Goal: Information Seeking & Learning: Learn about a topic

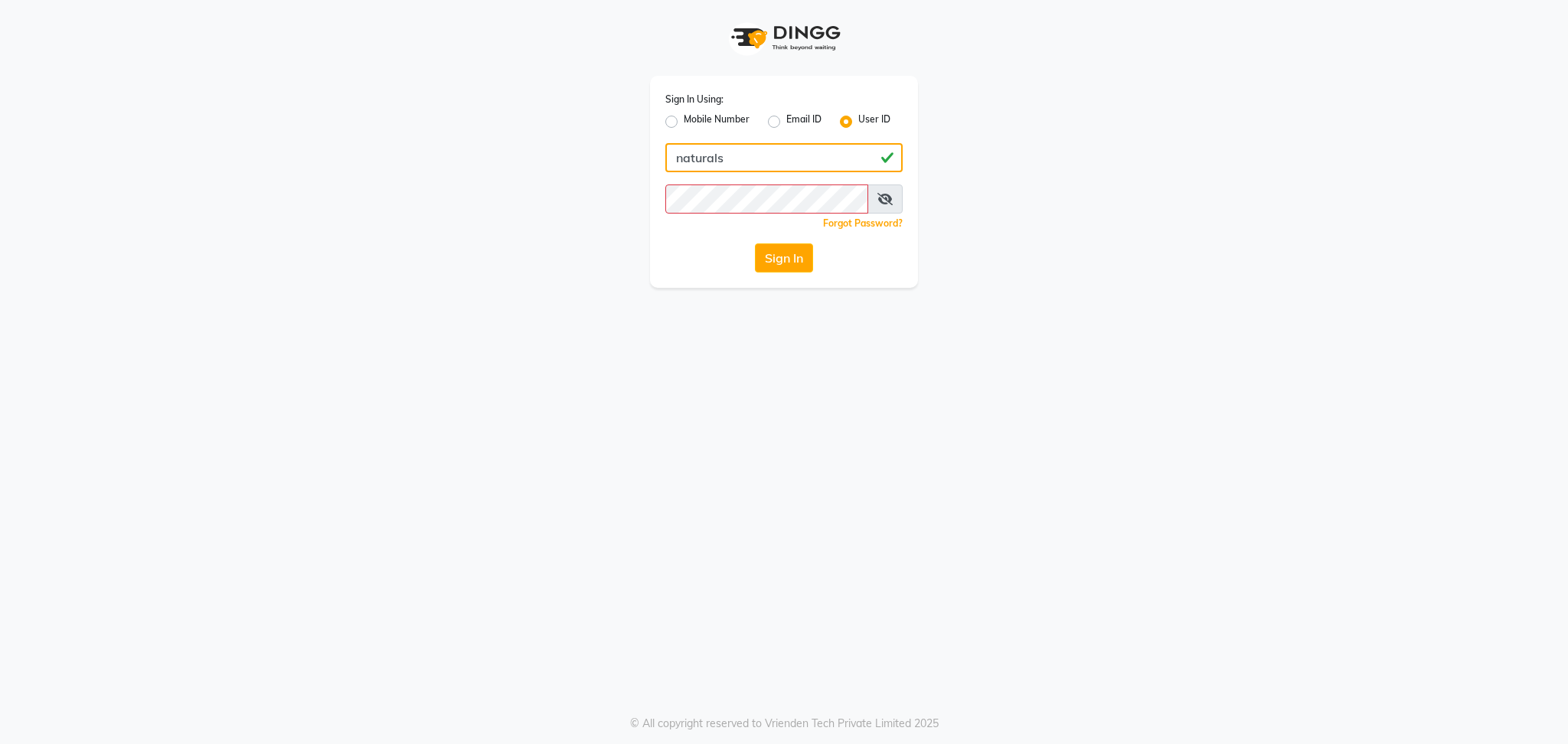
type input "naturals"
click at [755, 244] on button "Sign In" at bounding box center [784, 258] width 58 height 29
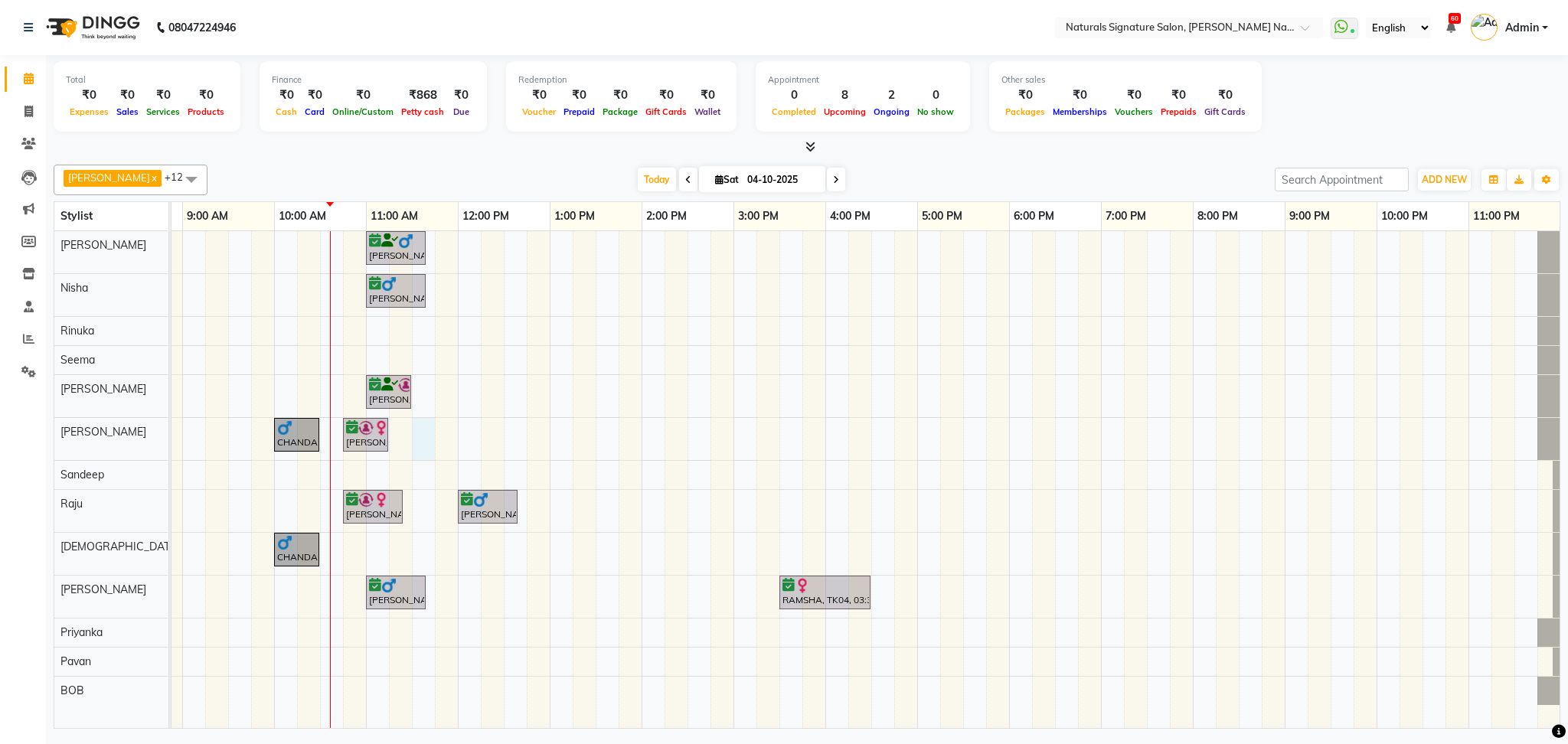
click at [420, 442] on div "TONY, TK01, 11:00 AM-11:40 AM, Hair Cut By Stylist Rao, TK07, 11:00 AM-11:40 AM…" at bounding box center [825, 480] width 1469 height 497
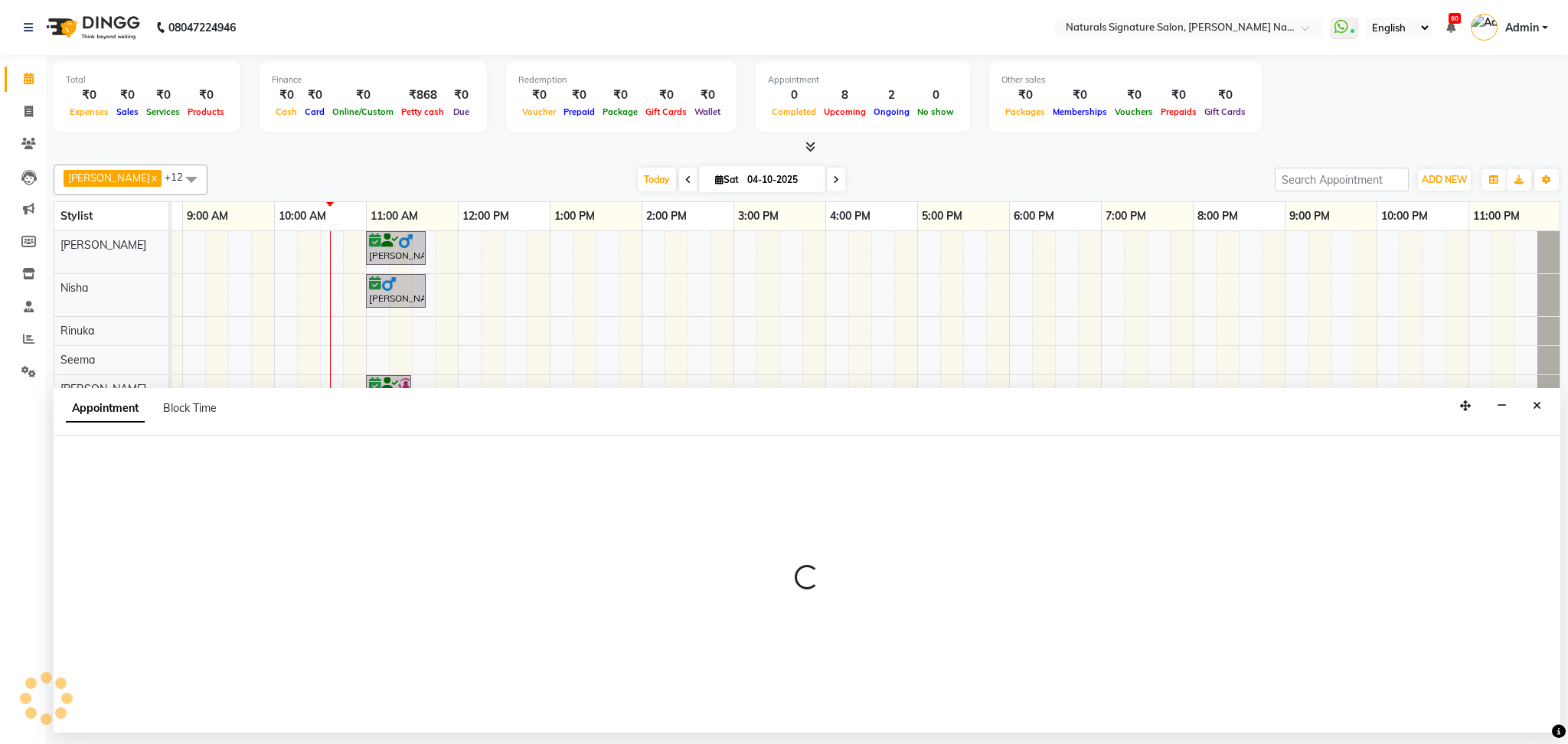
select select "44910"
select select "690"
select select "tentative"
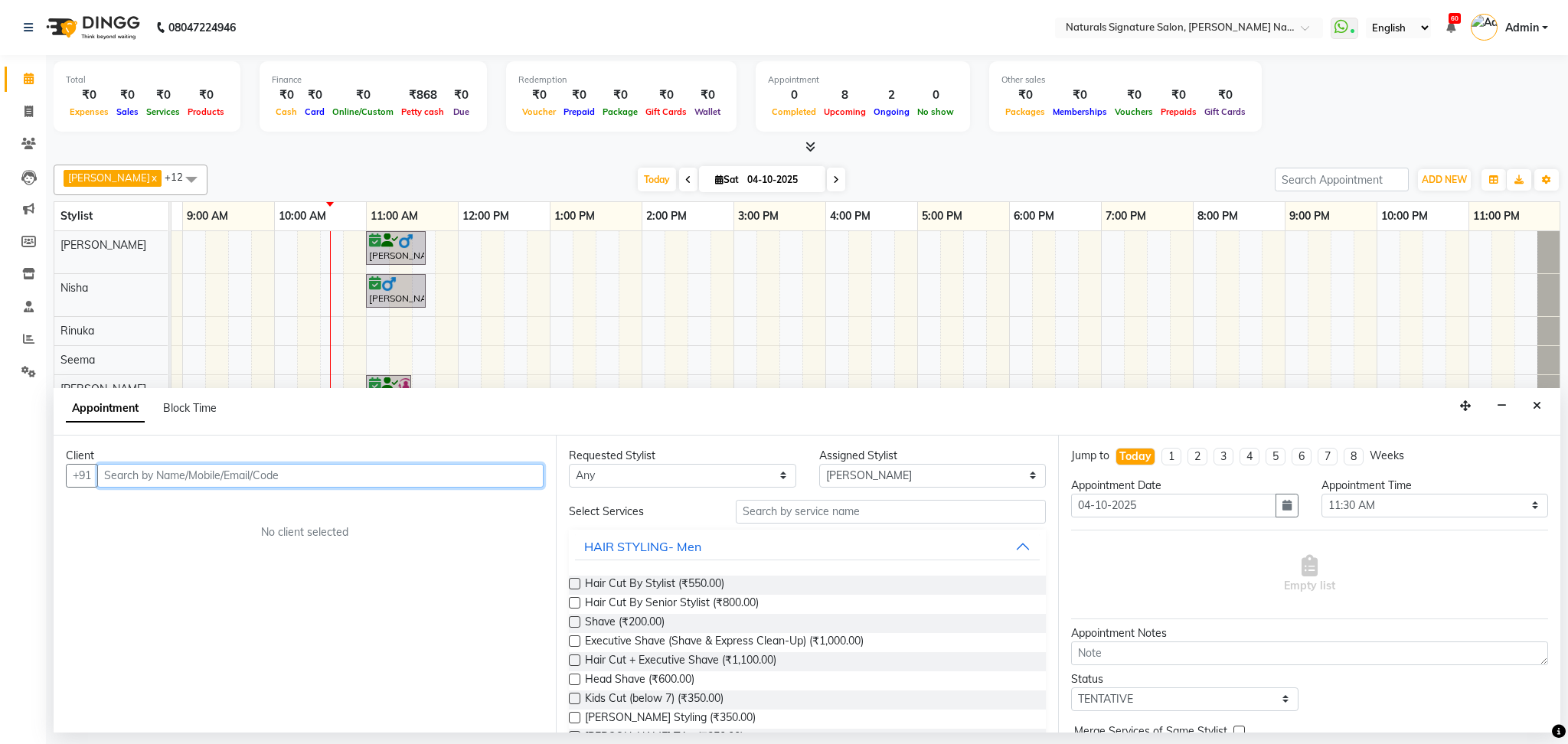
click at [379, 475] on input "text" at bounding box center [320, 475] width 446 height 23
type input "9900092840"
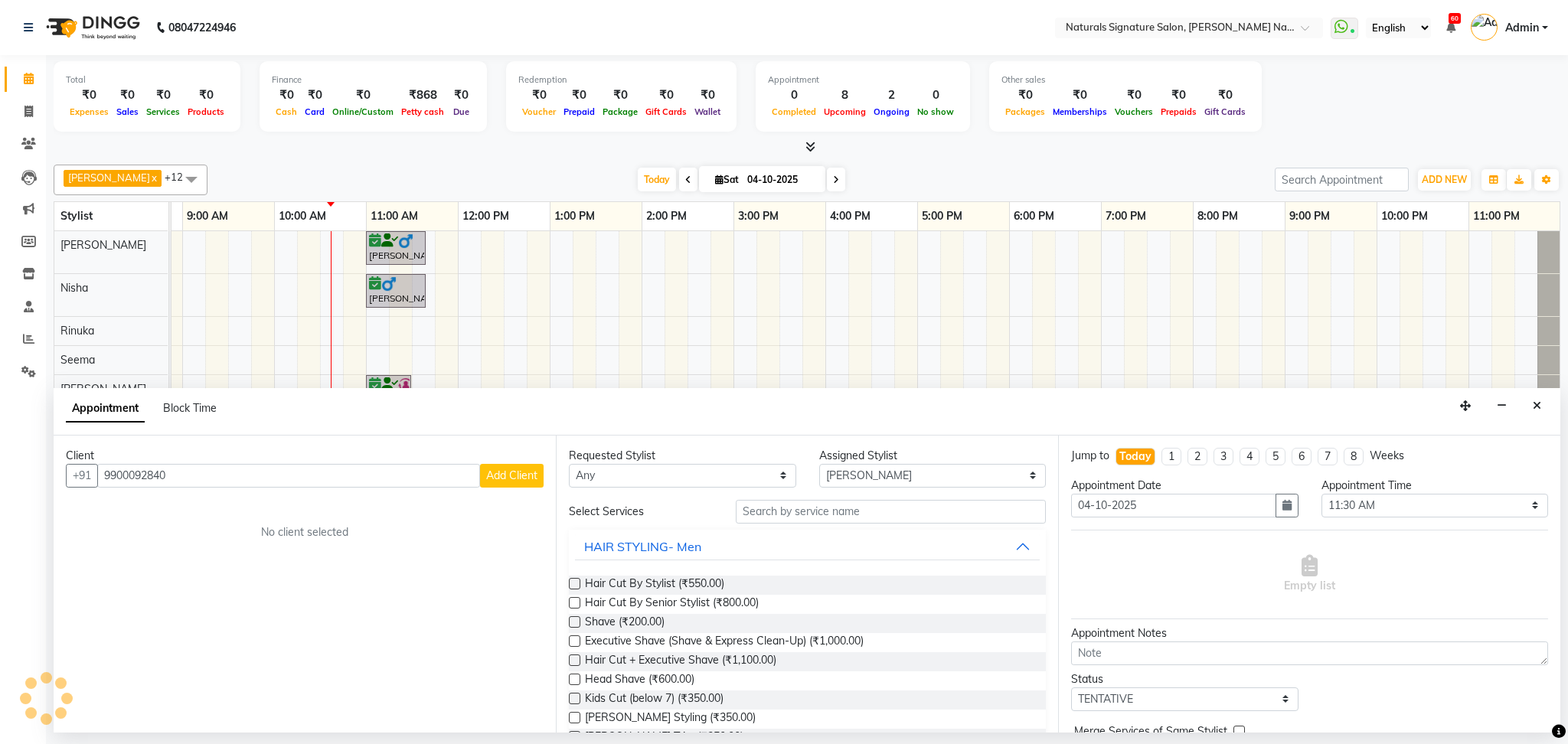
click at [529, 480] on span "Add Client" at bounding box center [511, 475] width 51 height 13
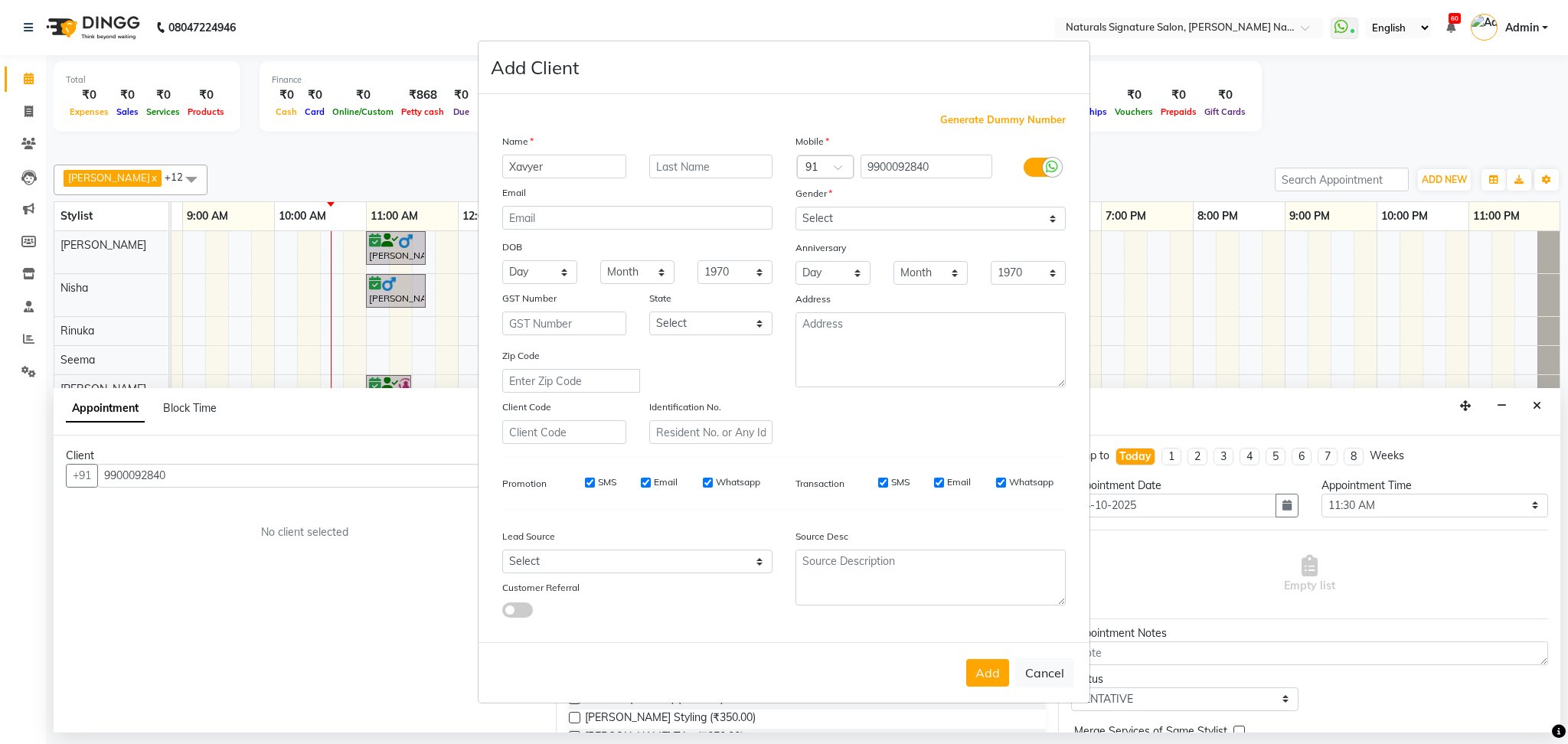
type input "Xavyer"
click at [842, 221] on select "Select Male Female Other Prefer Not To Say" at bounding box center [930, 219] width 270 height 23
select select "male"
click at [795, 207] on select "Select Male Female Other Prefer Not To Say" at bounding box center [930, 219] width 270 height 23
click at [973, 662] on button "Add" at bounding box center [988, 672] width 43 height 28
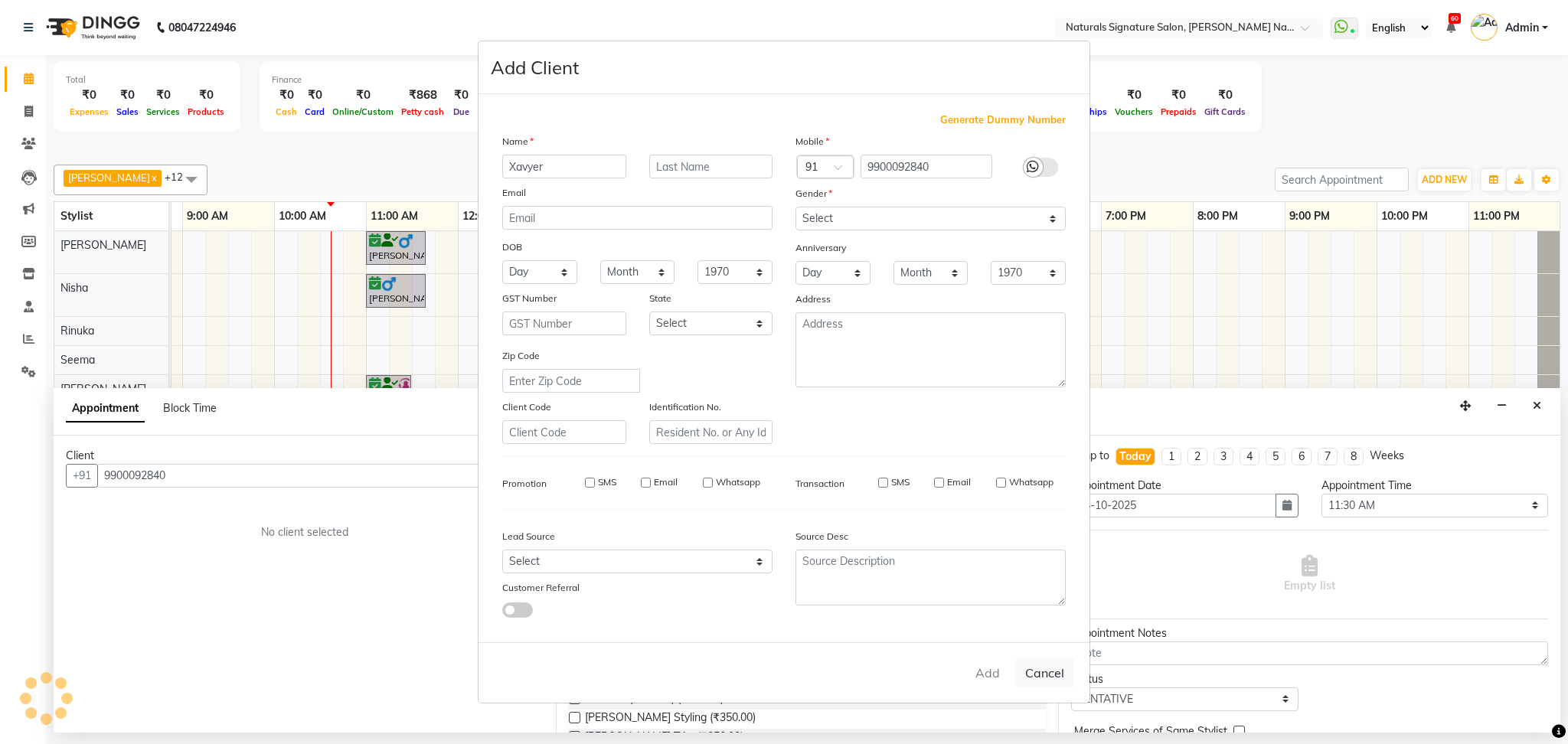
select select
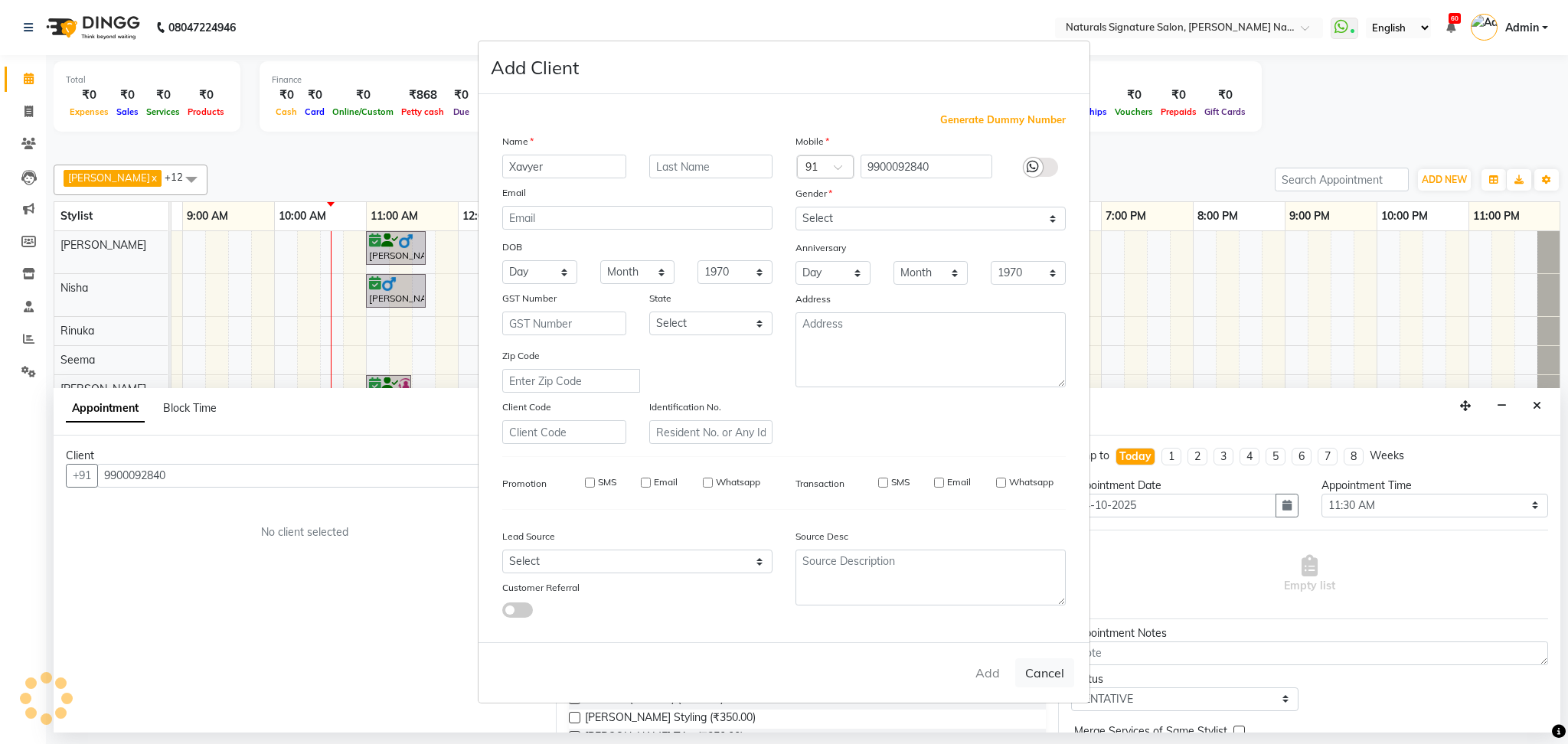
select select
checkbox input "false"
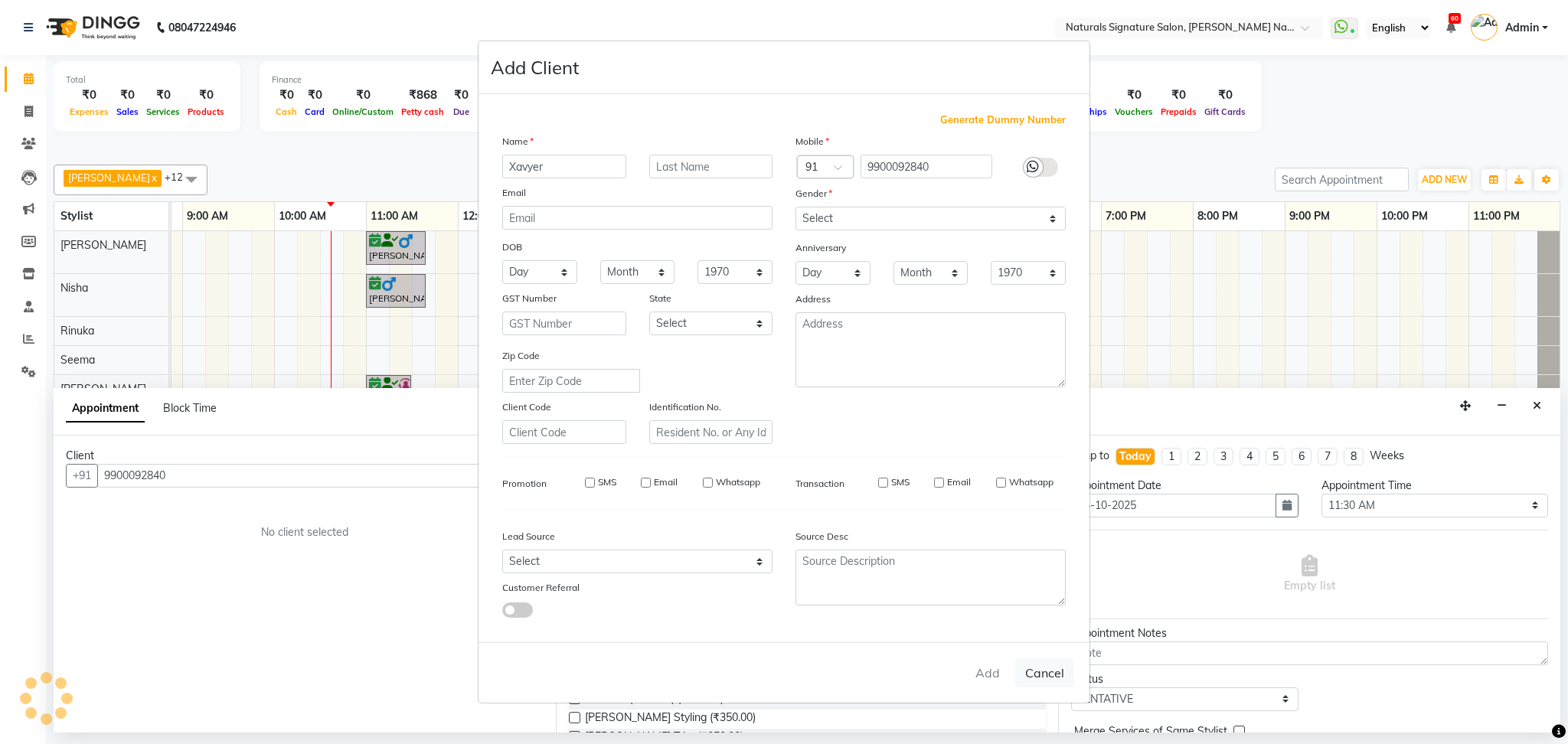
checkbox input "false"
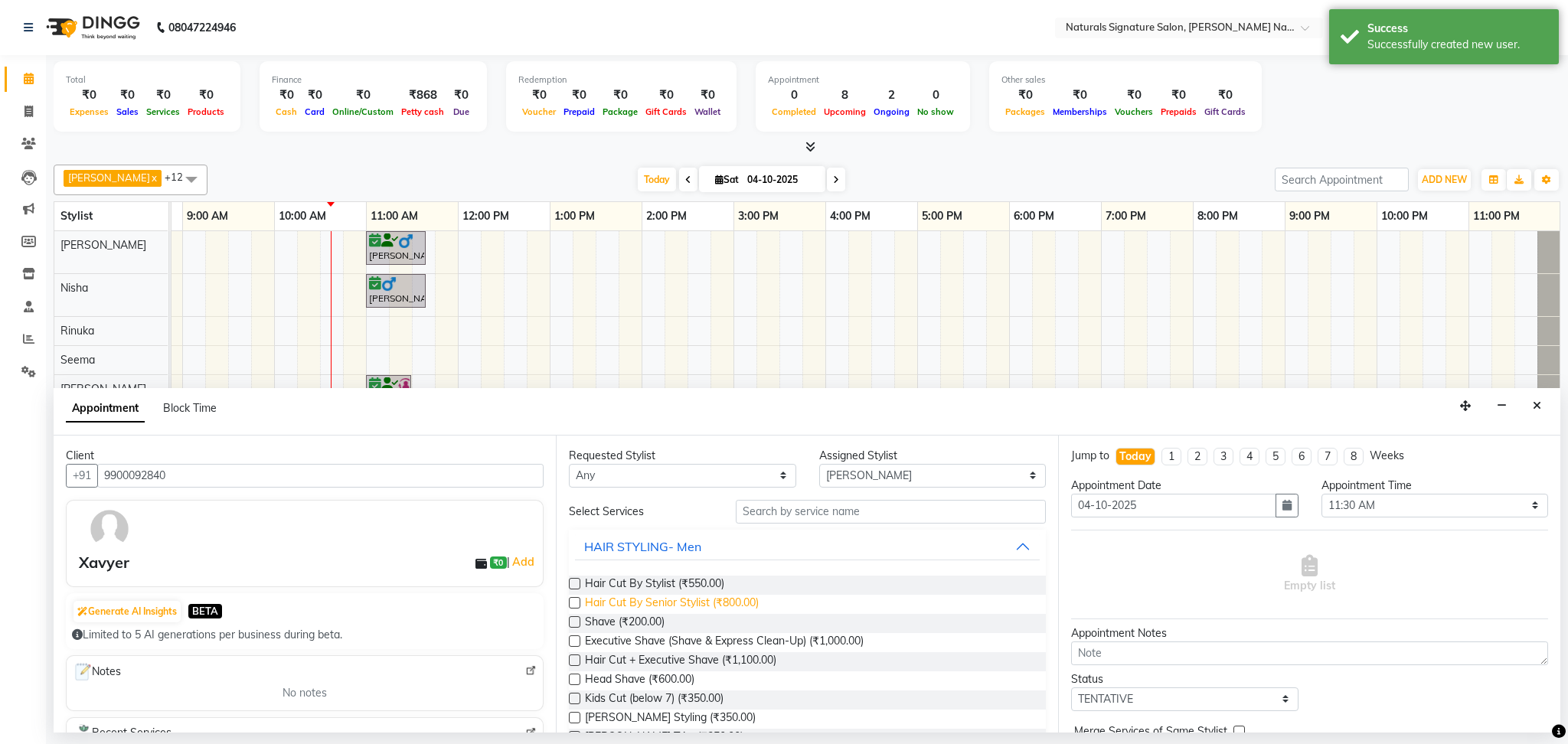
click at [729, 601] on span "Hair Cut By Senior Stylist (₹800.00)" at bounding box center [671, 603] width 174 height 19
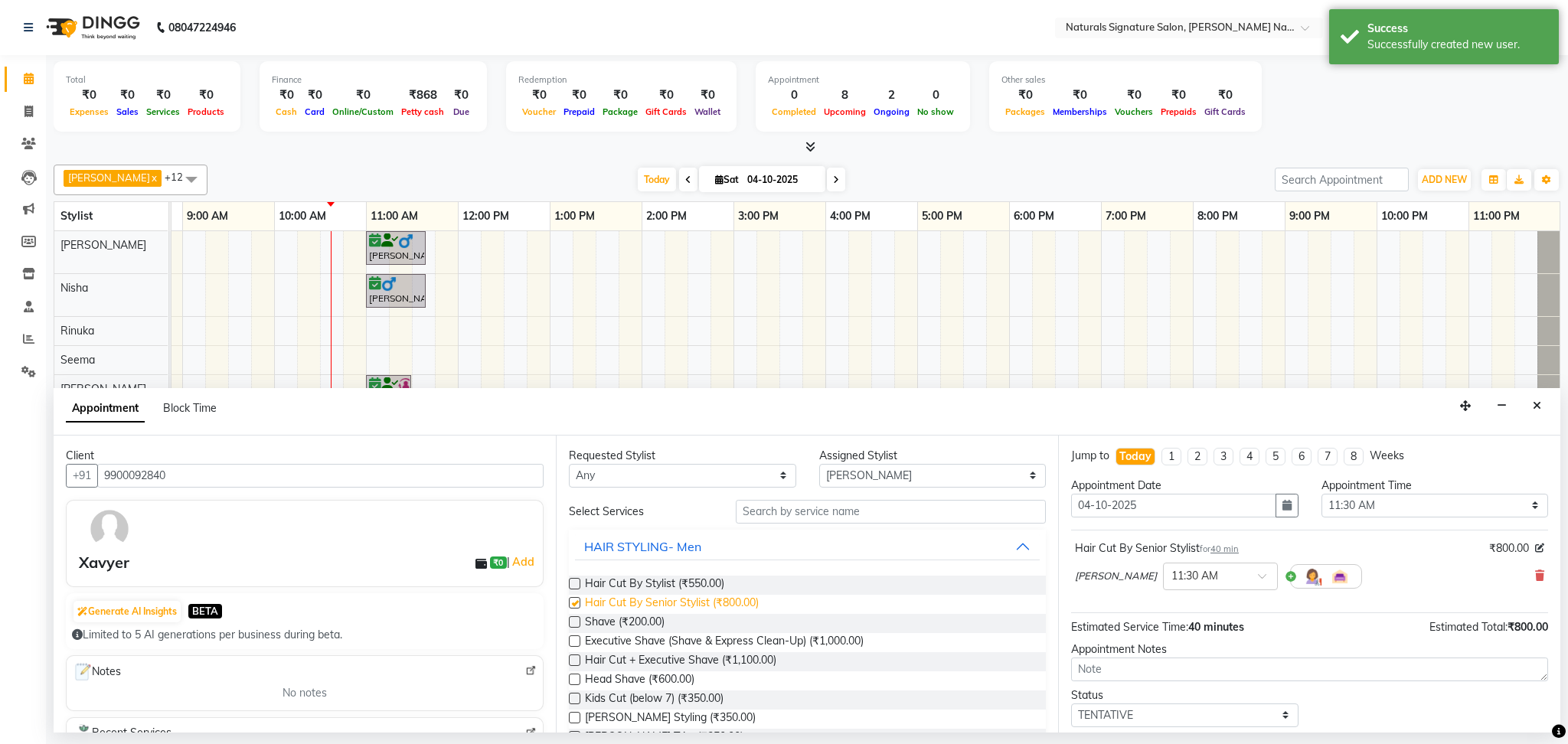
checkbox input "false"
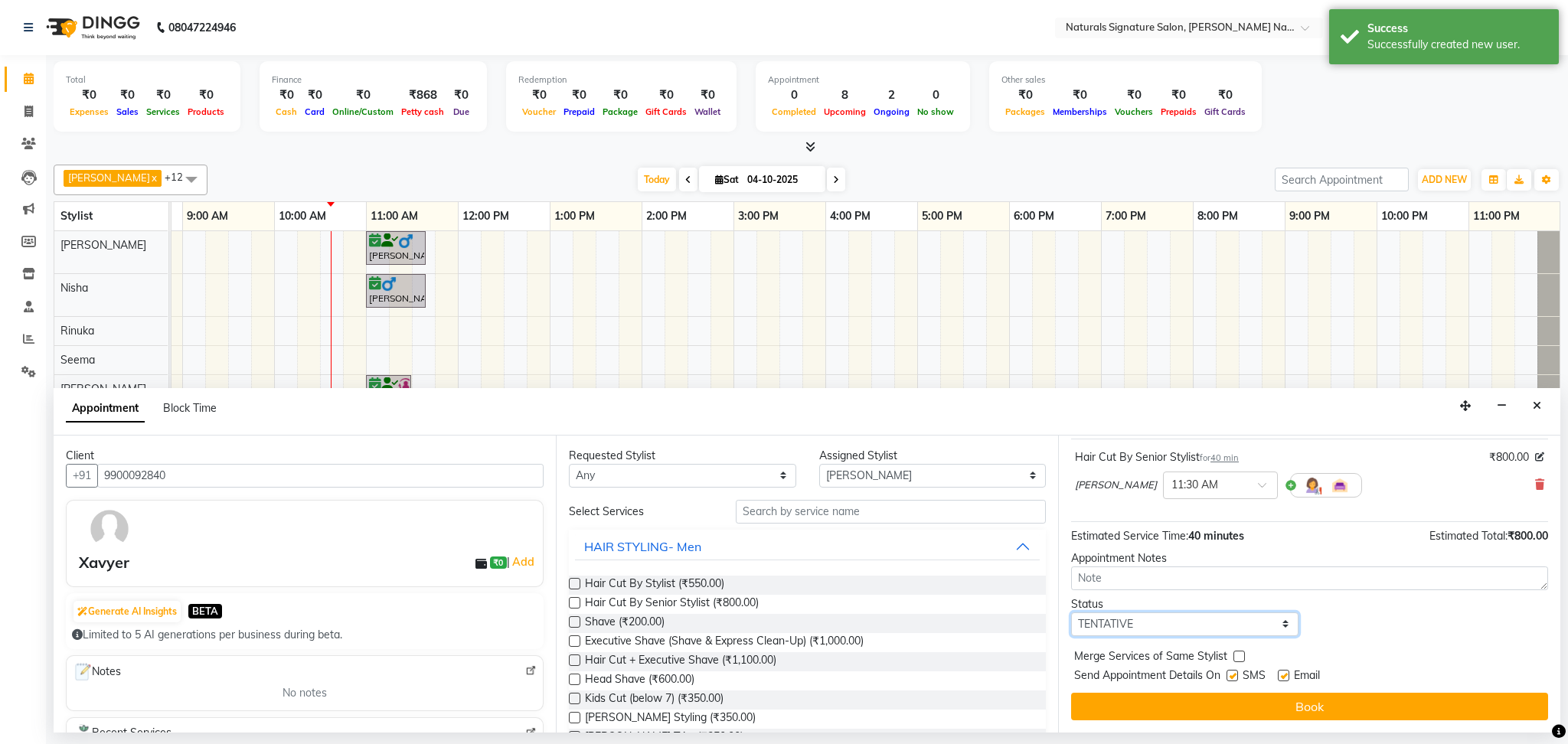
click at [1196, 621] on select "Select TENTATIVE CONFIRM CHECK-IN UPCOMING" at bounding box center [1184, 624] width 228 height 23
select select "check-in"
click at [1070, 612] on select "Select TENTATIVE CONFIRM CHECK-IN UPCOMING" at bounding box center [1184, 624] width 228 height 23
click at [1193, 480] on input "text" at bounding box center [1204, 484] width 67 height 16
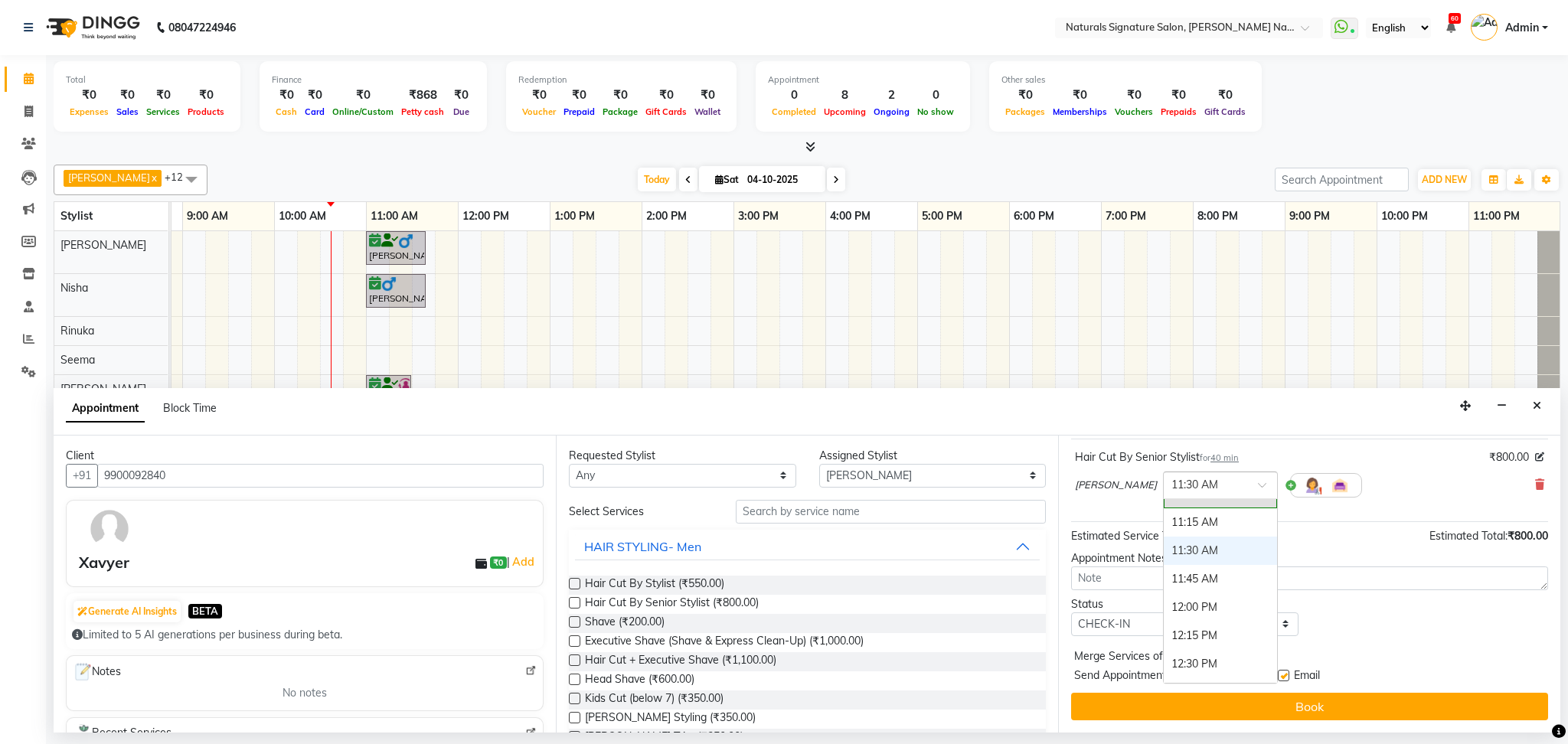
scroll to position [248, 0]
click at [1201, 519] on div "11:15 AM" at bounding box center [1220, 525] width 113 height 29
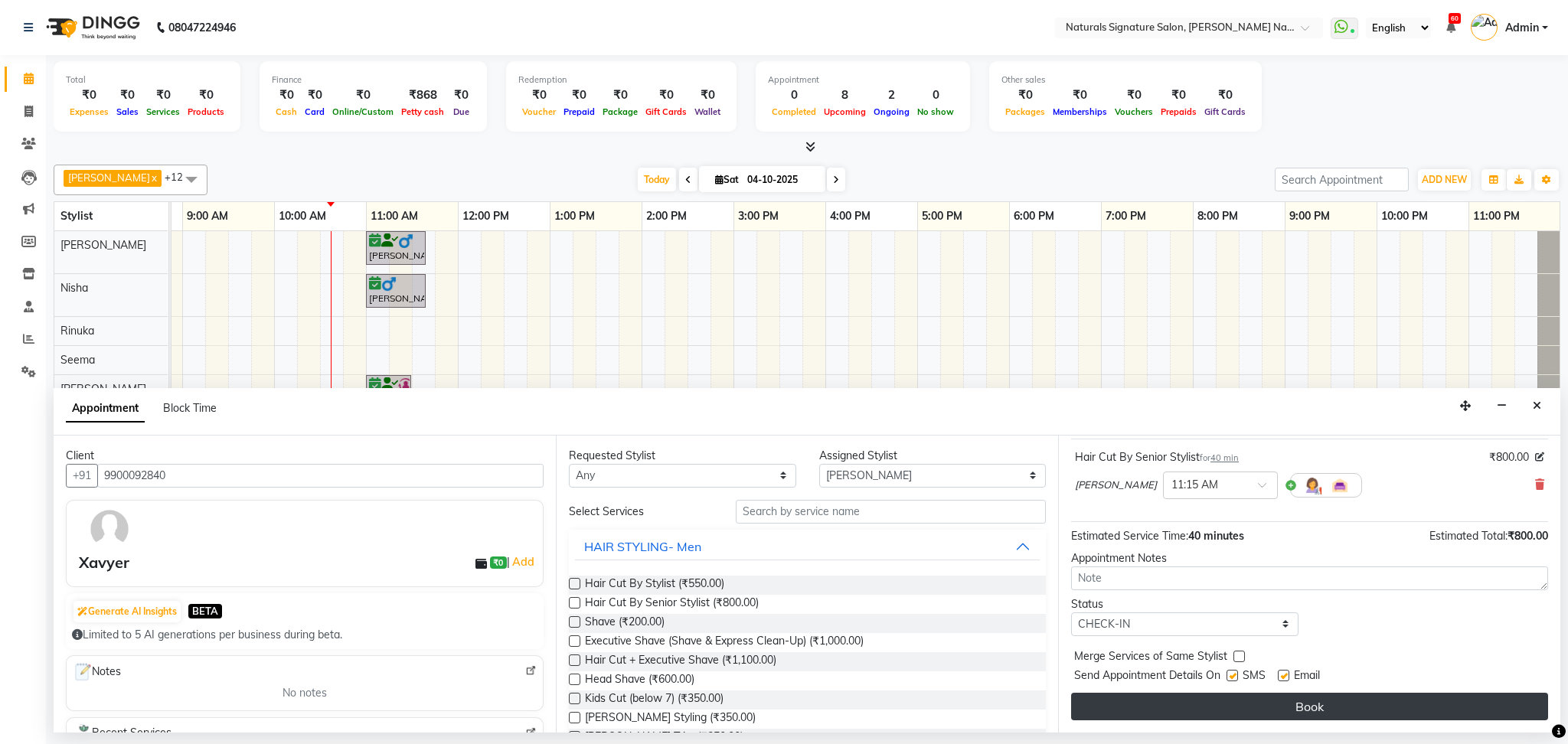
click at [1244, 714] on button "Book" at bounding box center [1309, 706] width 477 height 28
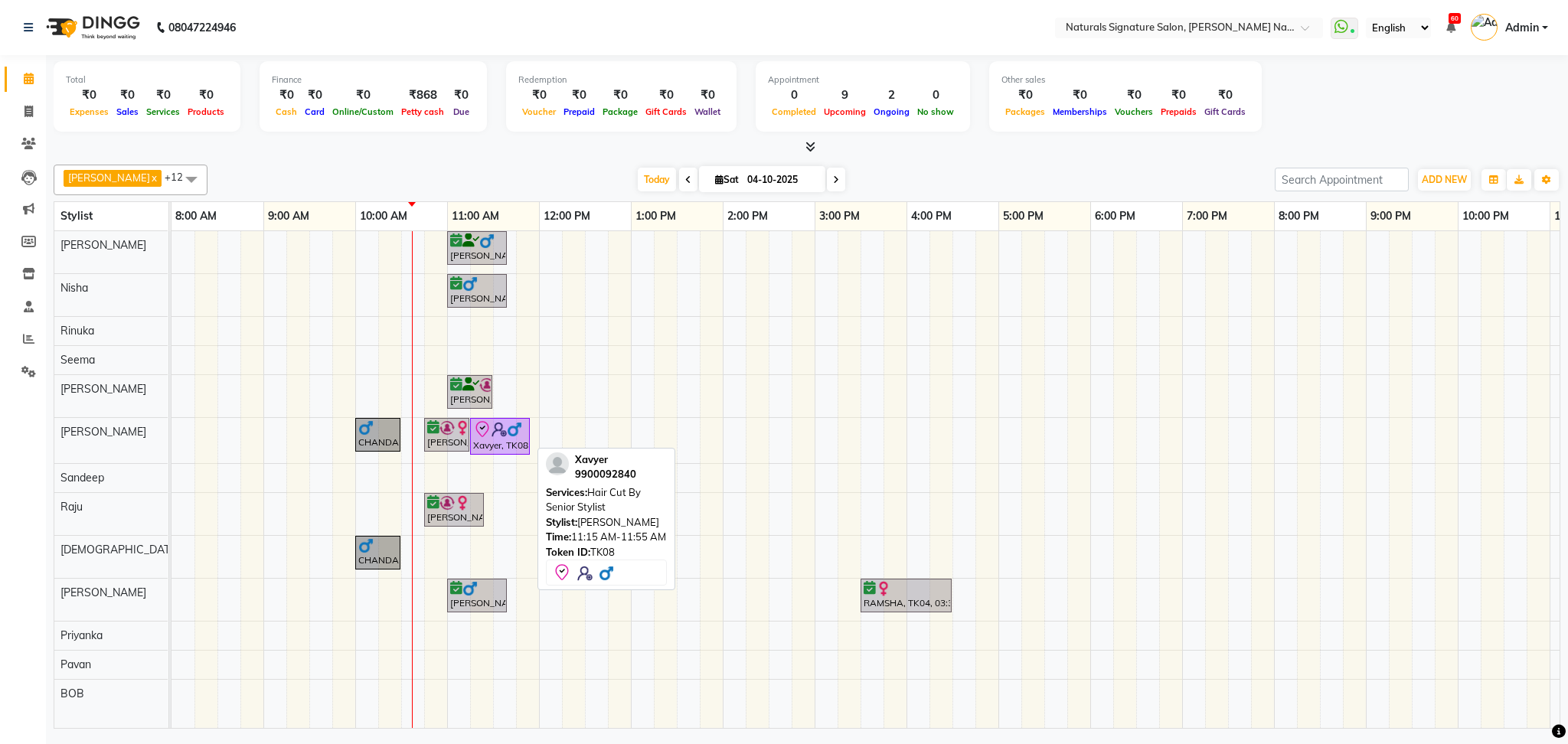
click at [513, 441] on div "Xavyer, TK08, 11:15 AM-11:55 AM, Hair Cut By Senior Stylist" at bounding box center [499, 437] width 56 height 32
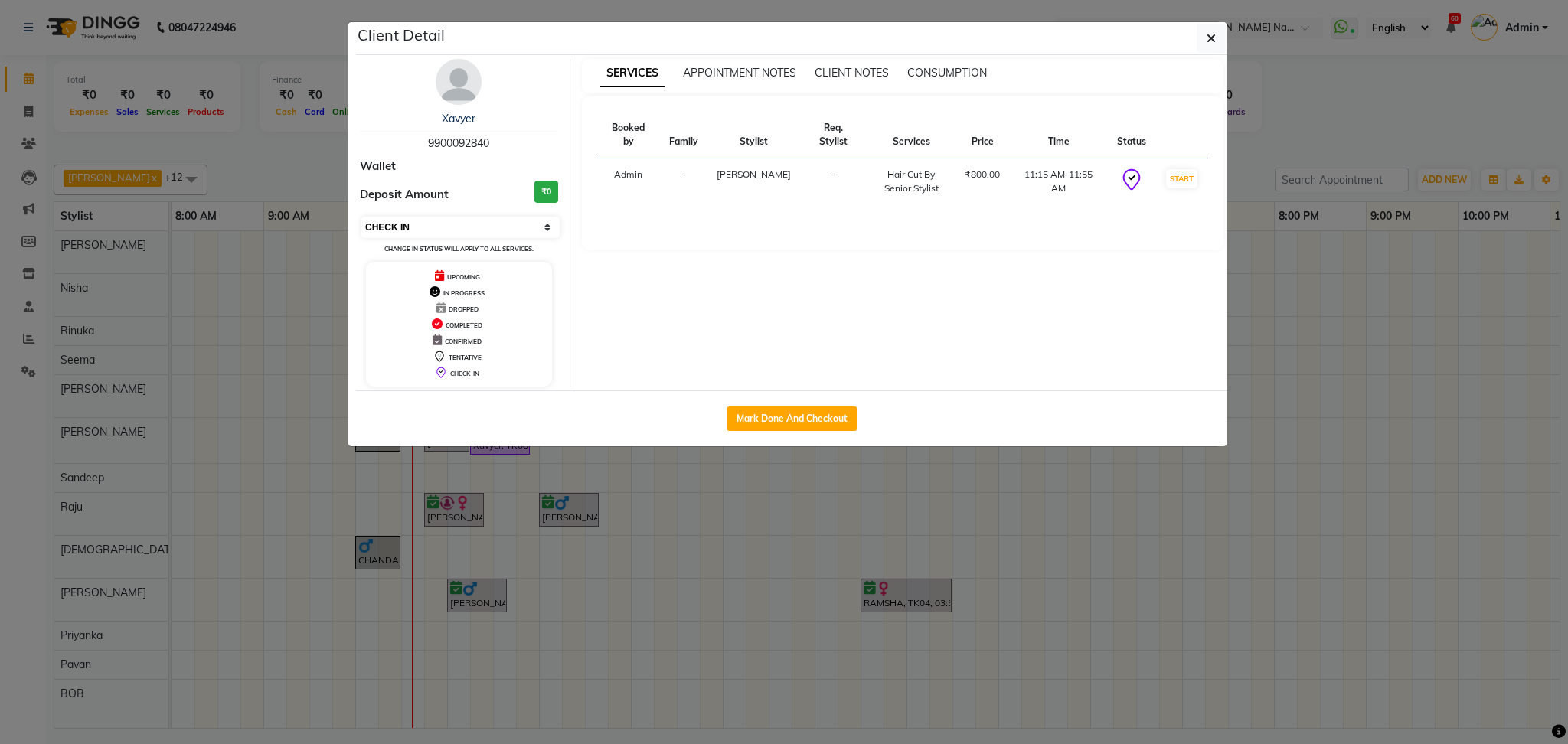
click at [483, 224] on select "Select IN SERVICE CONFIRMED TENTATIVE CHECK IN MARK DONE DROPPED UPCOMING" at bounding box center [460, 228] width 198 height 22
select select "6"
click at [361, 217] on select "Select IN SERVICE CONFIRMED TENTATIVE CHECK IN MARK DONE DROPPED UPCOMING" at bounding box center [460, 228] width 198 height 22
click at [1207, 37] on icon "button" at bounding box center [1211, 39] width 9 height 13
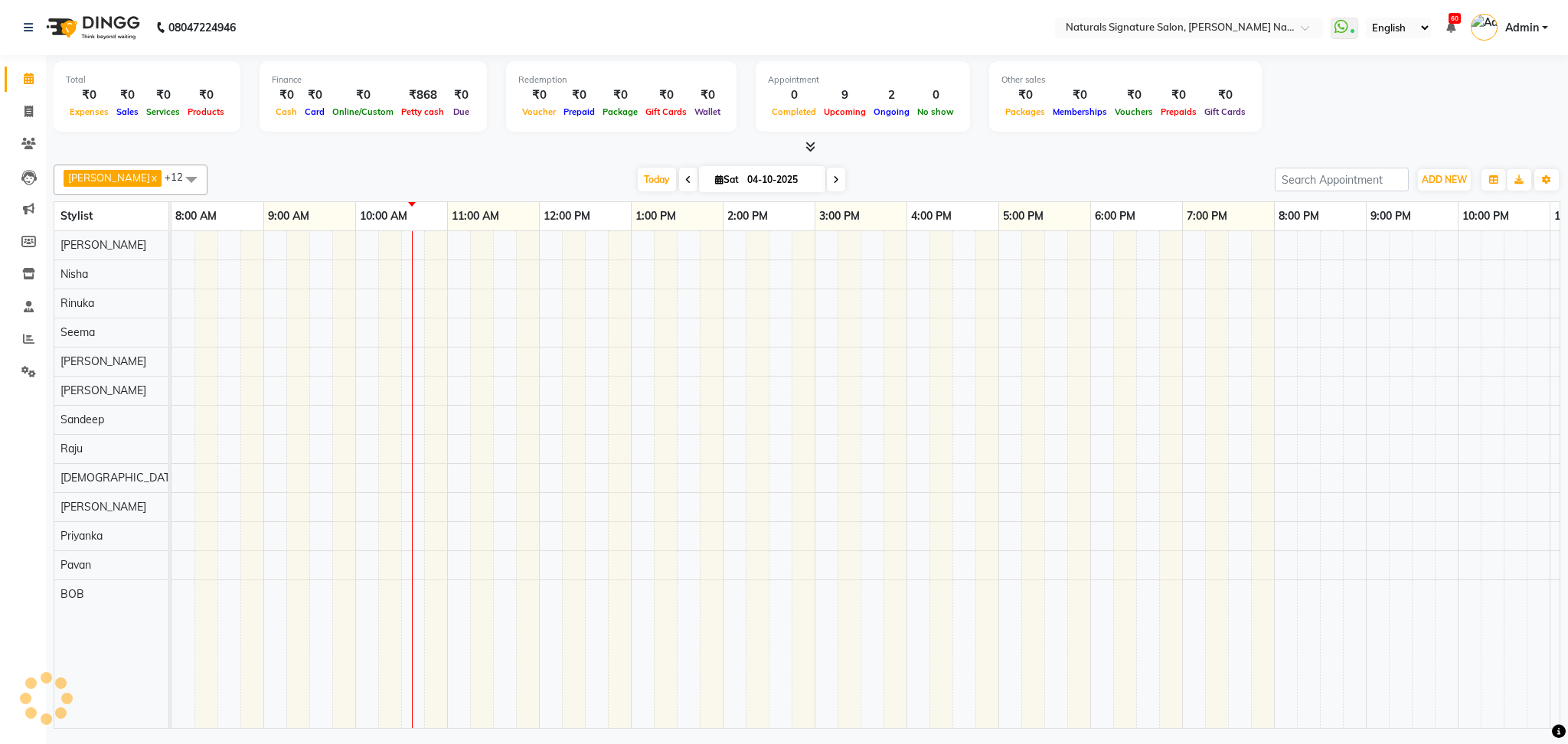
select select "en"
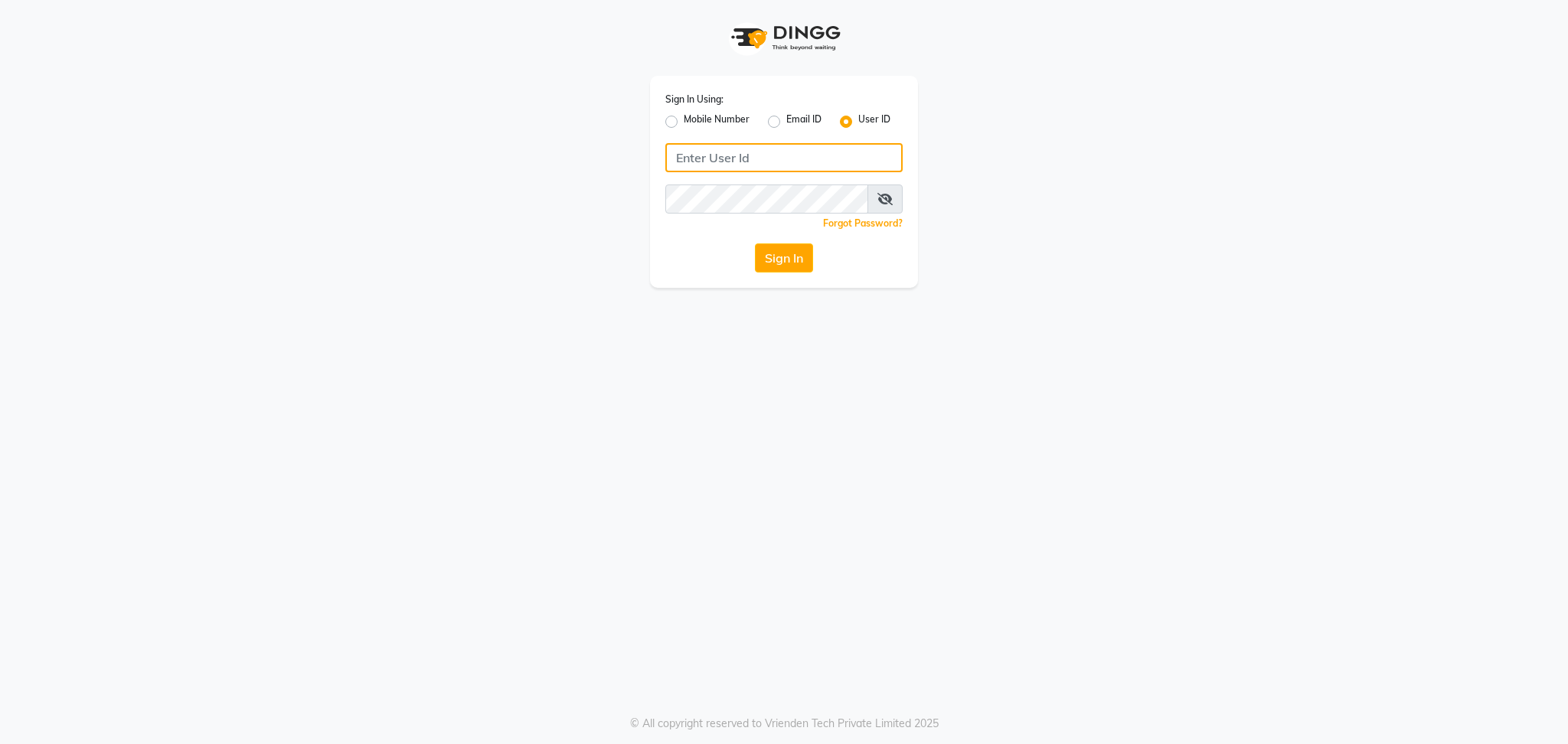
click at [742, 160] on input "Username" at bounding box center [784, 158] width 238 height 29
type input "naturals"
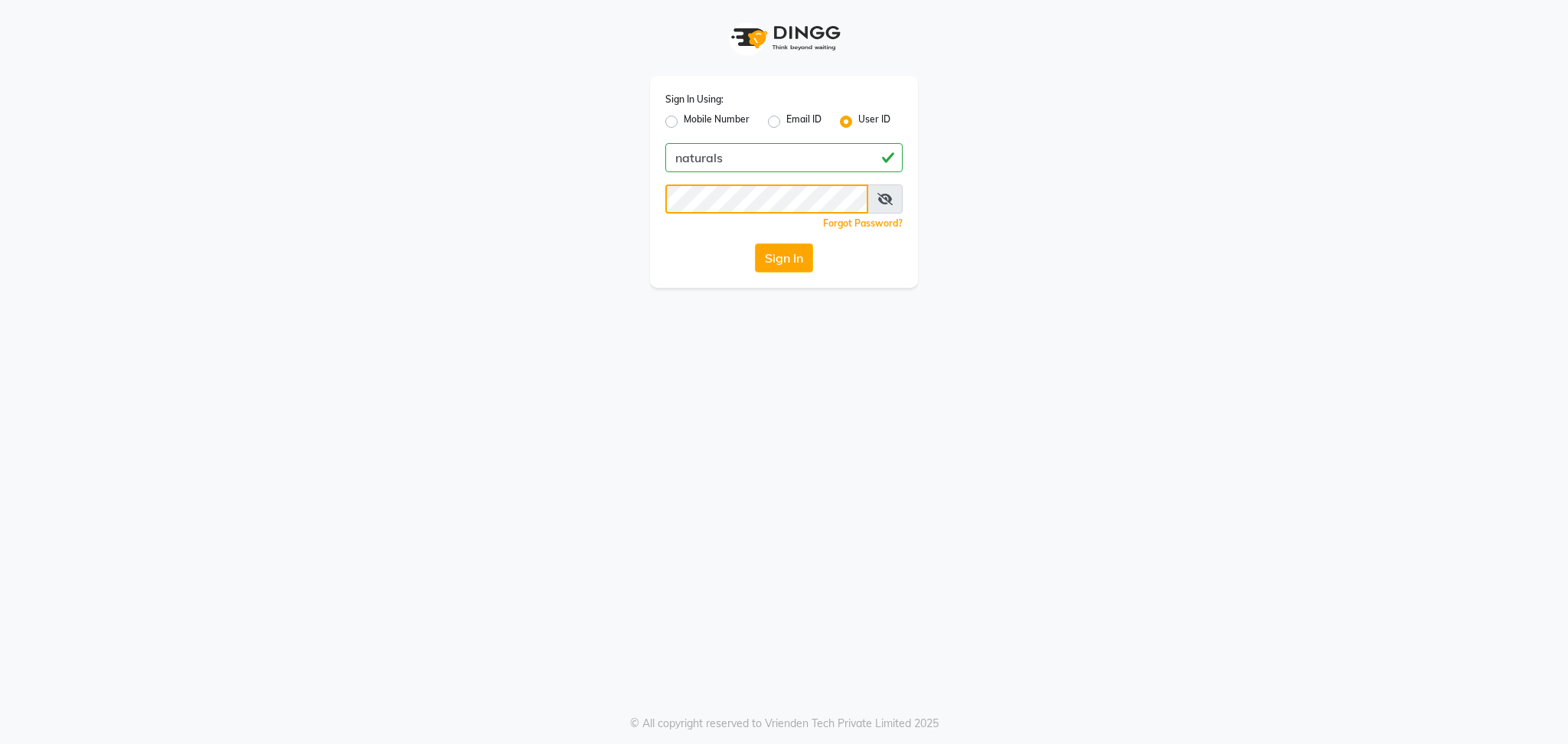
click at [755, 244] on button "Sign In" at bounding box center [784, 258] width 58 height 29
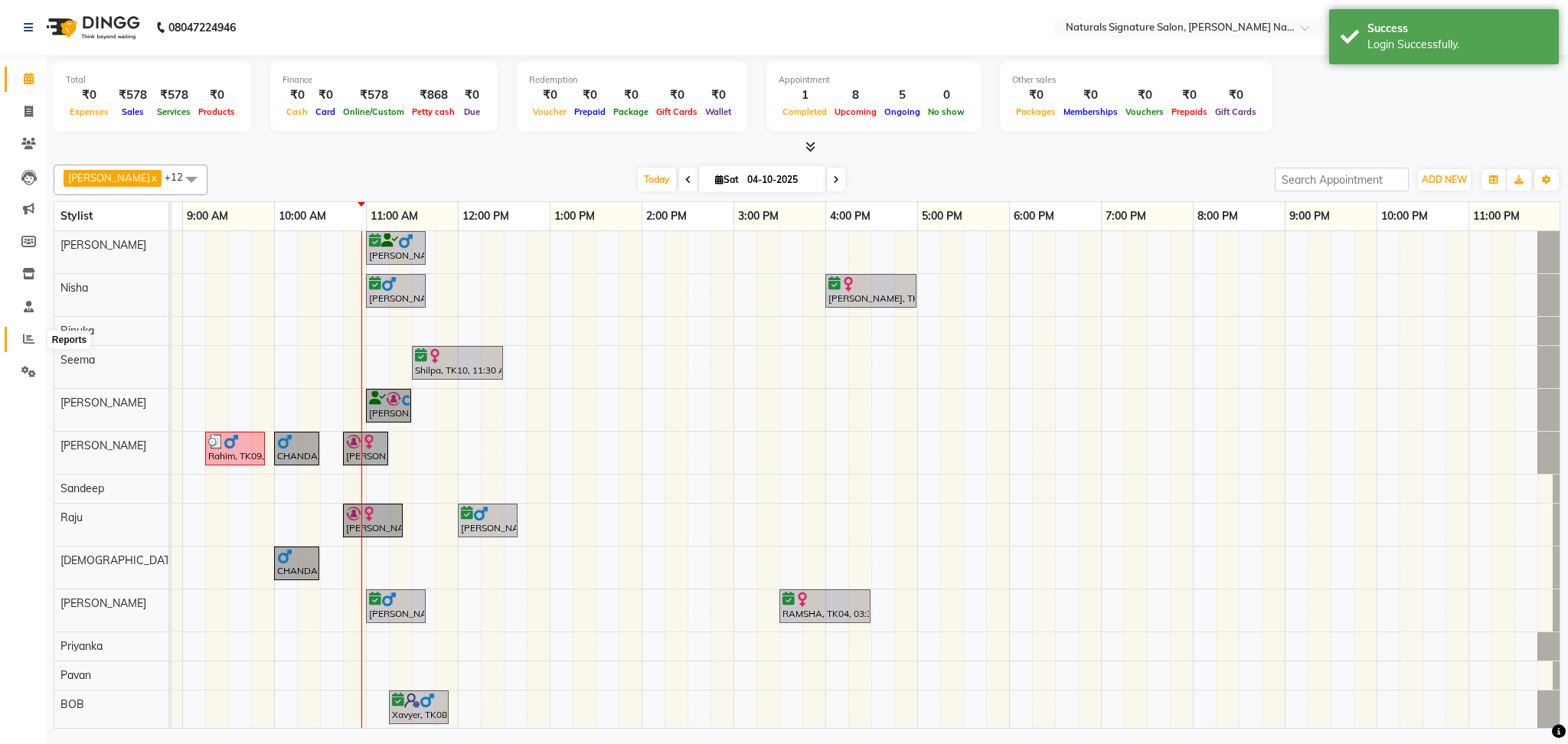
click at [29, 333] on icon at bounding box center [29, 338] width 12 height 12
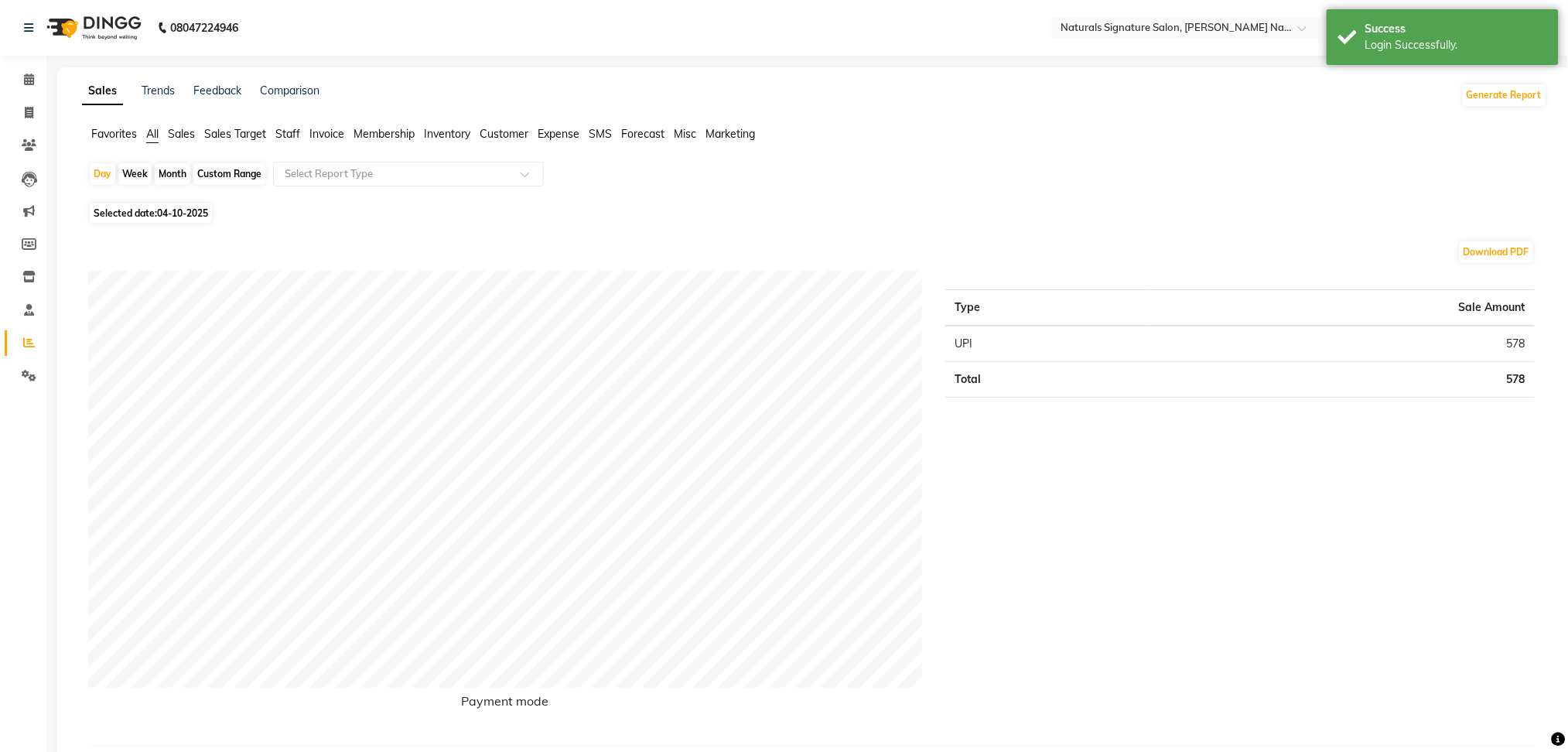
click at [219, 178] on div "Custom Range" at bounding box center [228, 174] width 72 height 22
select select "10"
select select "2025"
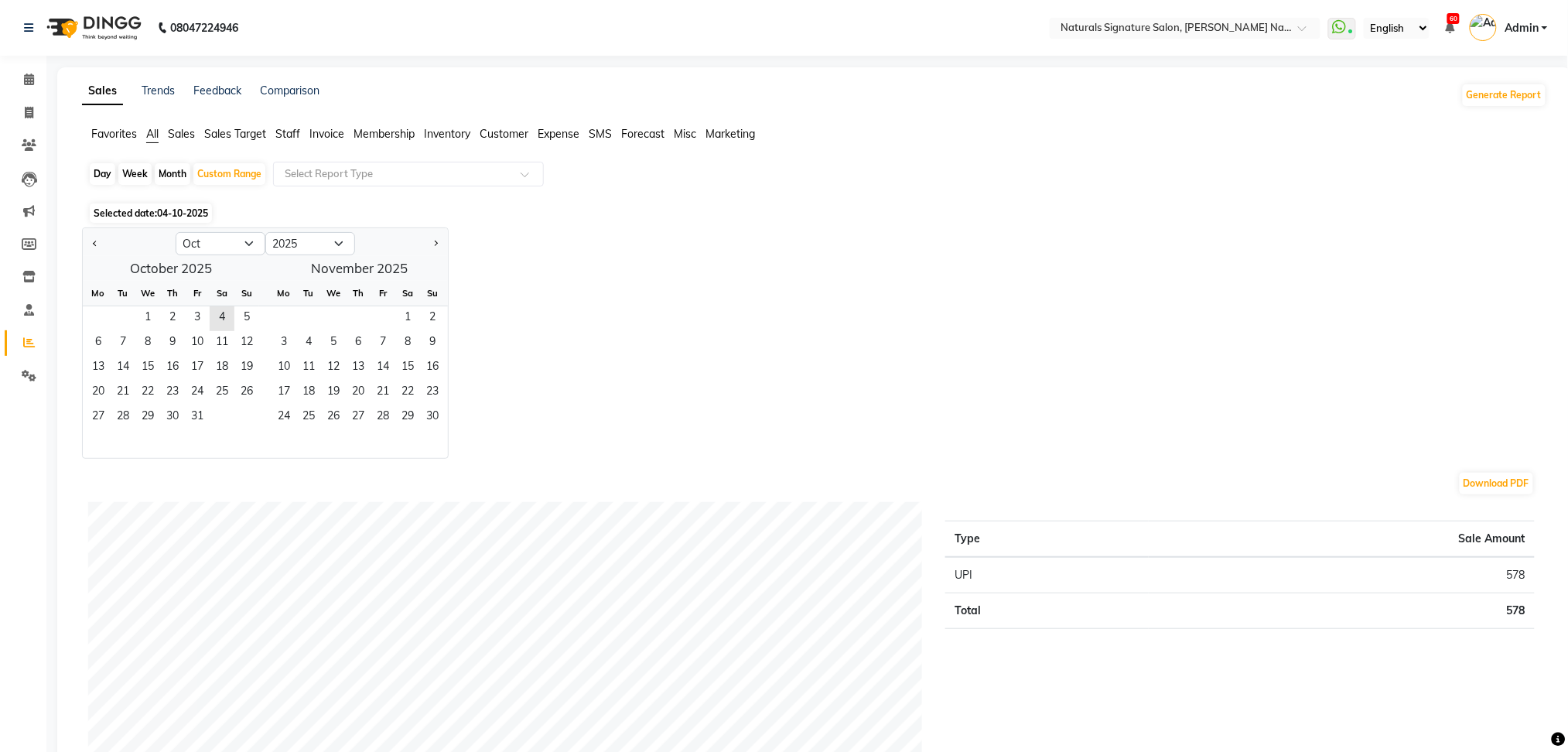
click at [175, 171] on div "Month" at bounding box center [172, 174] width 35 height 22
select select "10"
select select "2025"
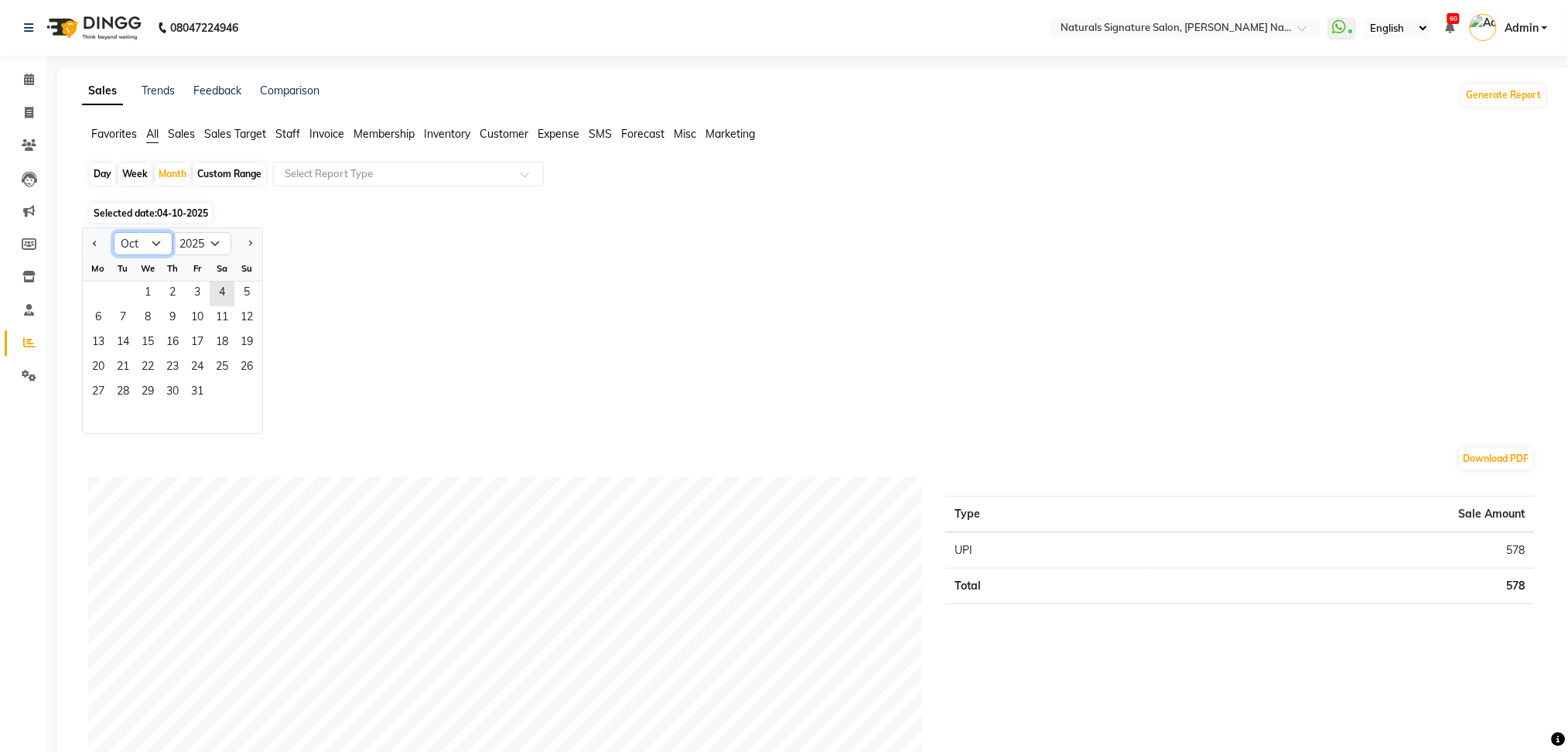
click at [156, 246] on select "Jan Feb Mar Apr May Jun Jul Aug Sep Oct Nov Dec" at bounding box center [143, 244] width 59 height 24
select select "9"
click at [114, 232] on select "Jan Feb Mar Apr May Jun Jul Aug Sep Oct Nov Dec" at bounding box center [143, 244] width 59 height 24
click at [94, 288] on span "1" at bounding box center [98, 294] width 24 height 24
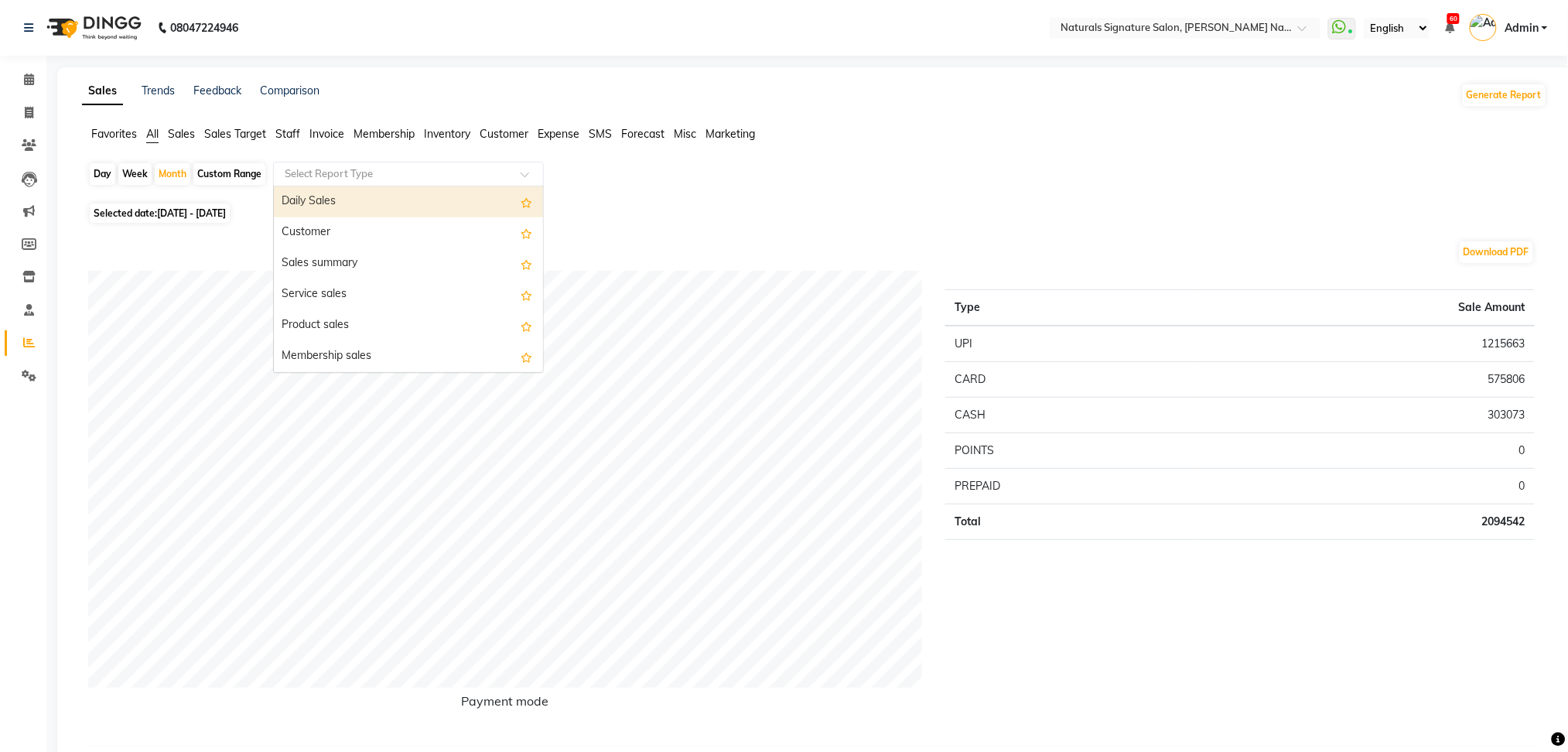
click at [416, 177] on input "text" at bounding box center [393, 174] width 223 height 15
click at [393, 209] on div "Daily Sales" at bounding box center [408, 202] width 269 height 31
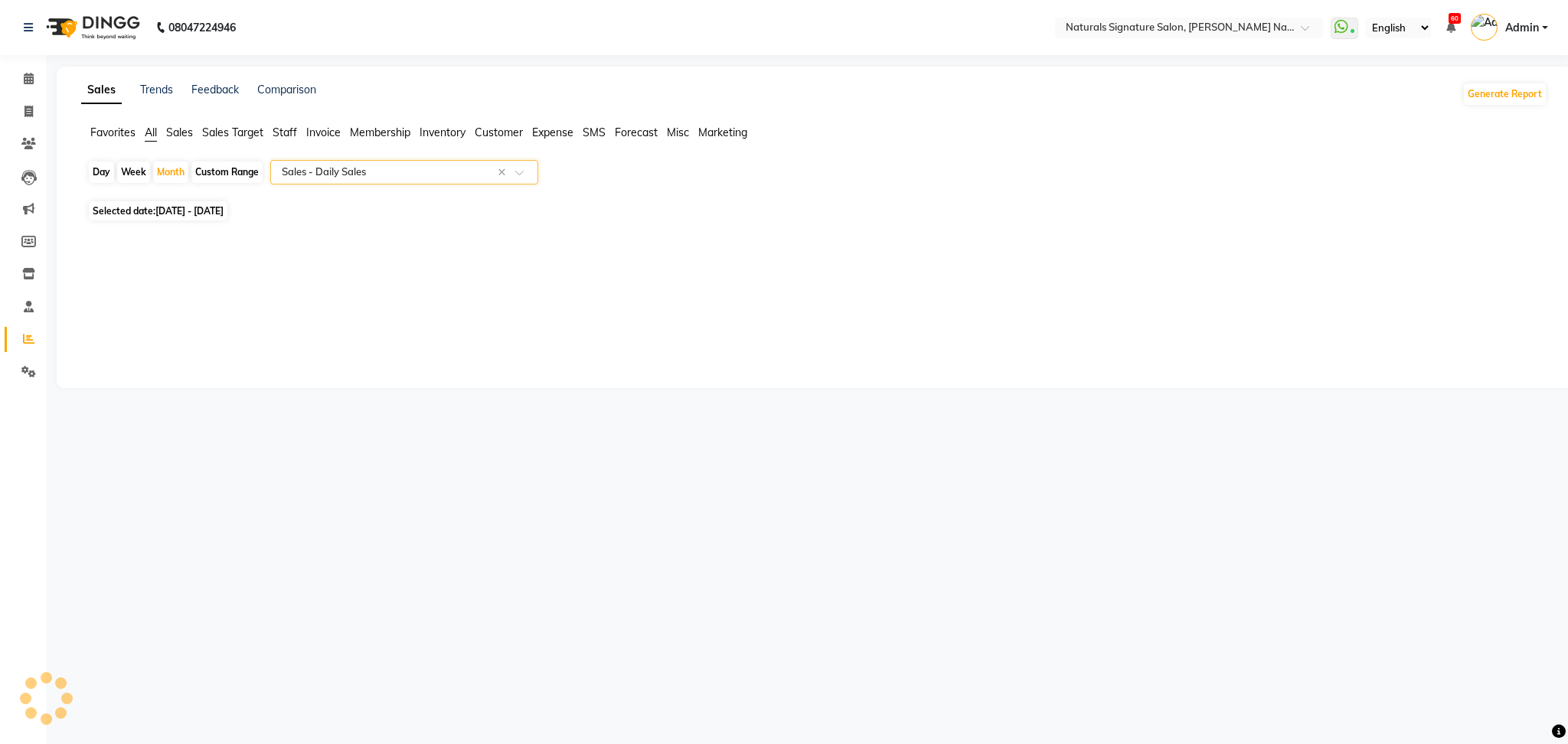
select select "full_report"
select select "csv"
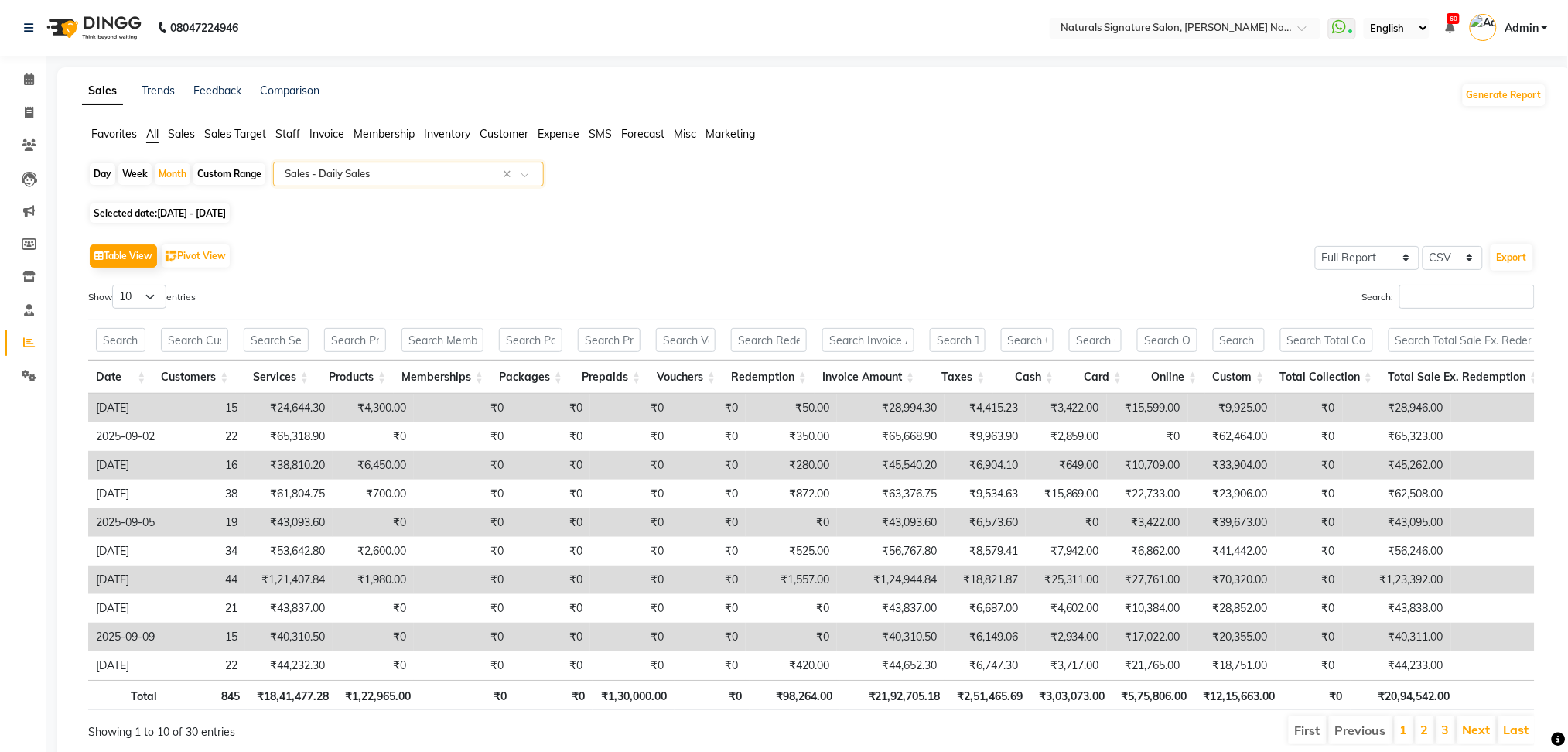
click at [286, 133] on span "Staff" at bounding box center [287, 133] width 24 height 14
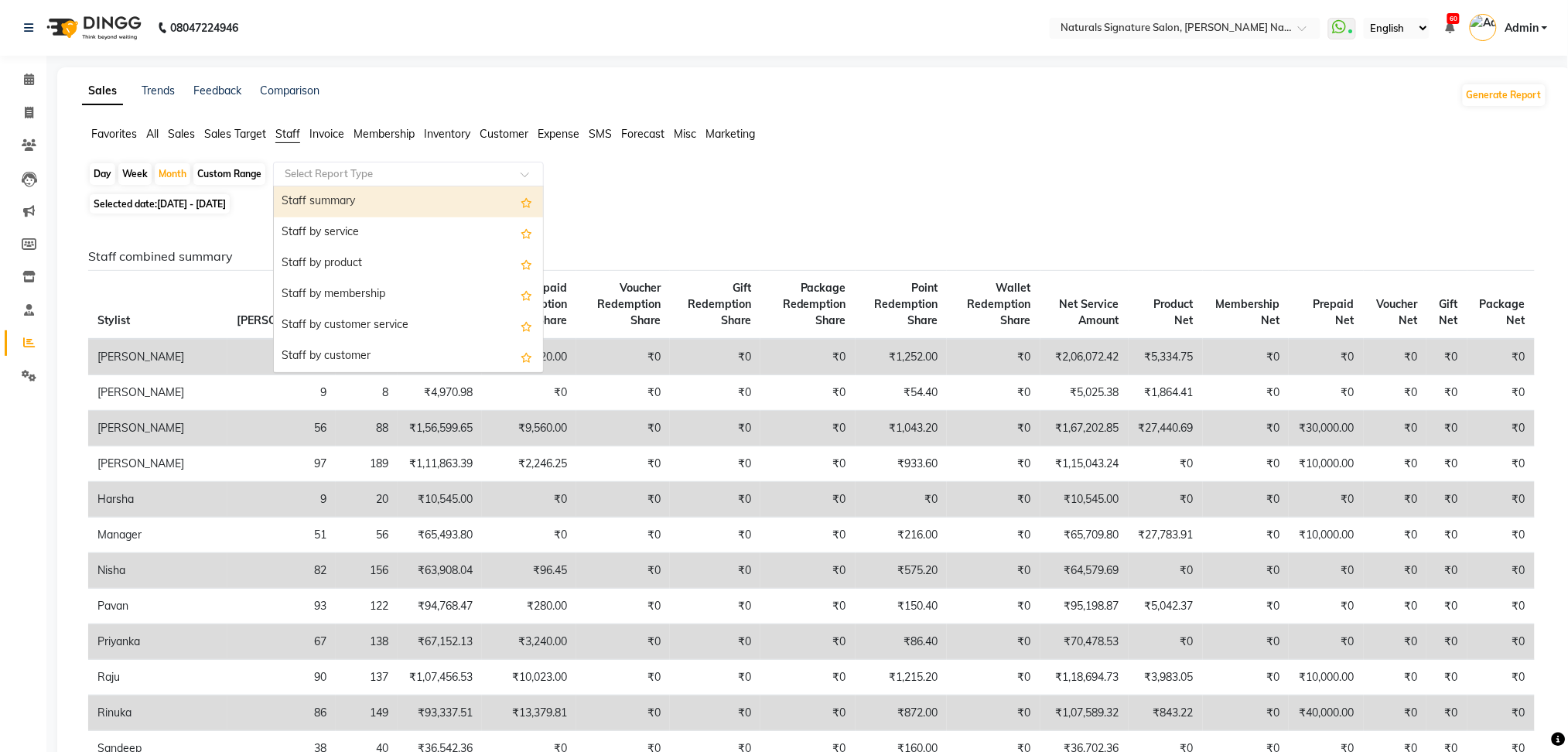
click at [370, 174] on input "text" at bounding box center [393, 174] width 223 height 15
click at [350, 210] on div "Staff summary" at bounding box center [408, 202] width 269 height 31
select select "full_report"
select select "csv"
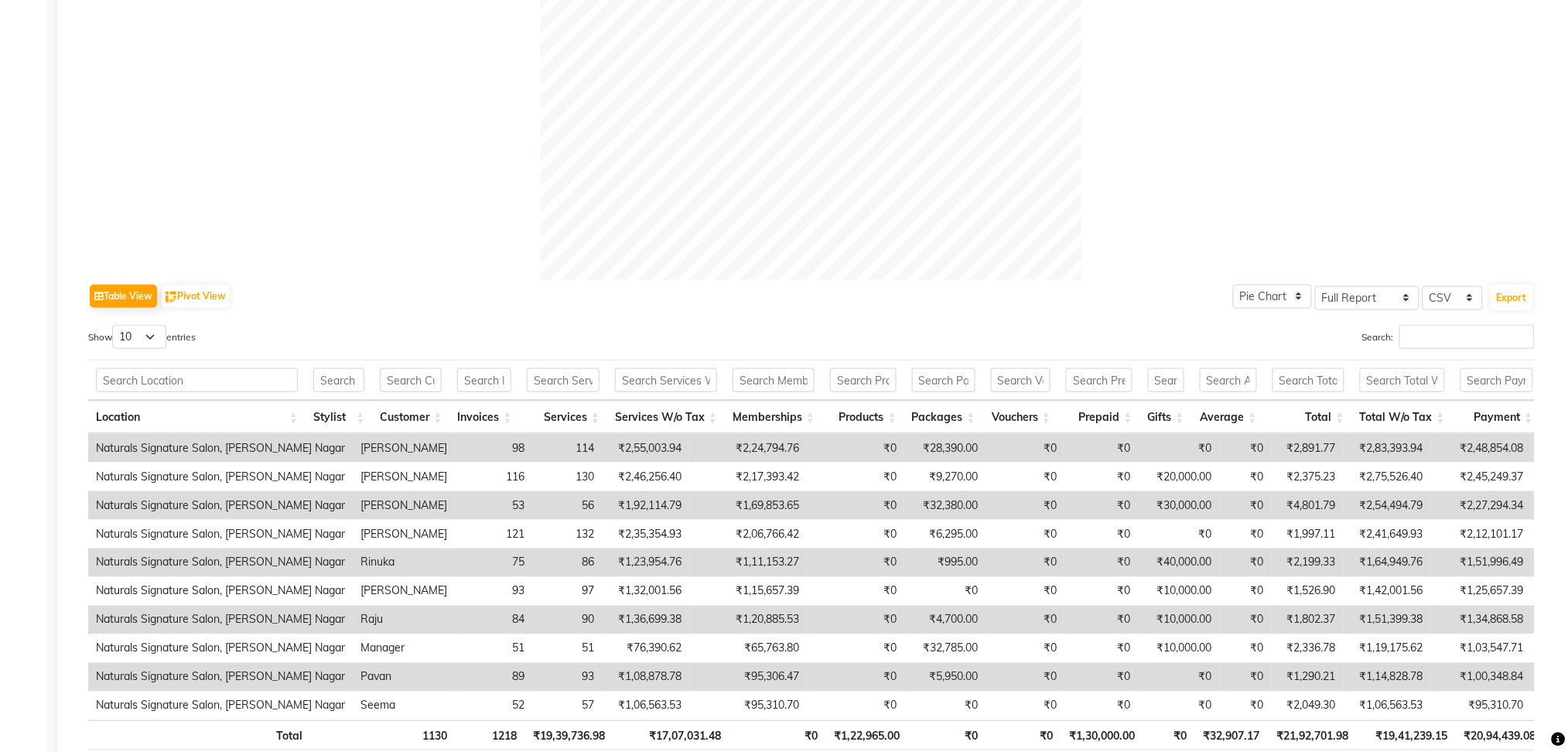
scroll to position [627, 0]
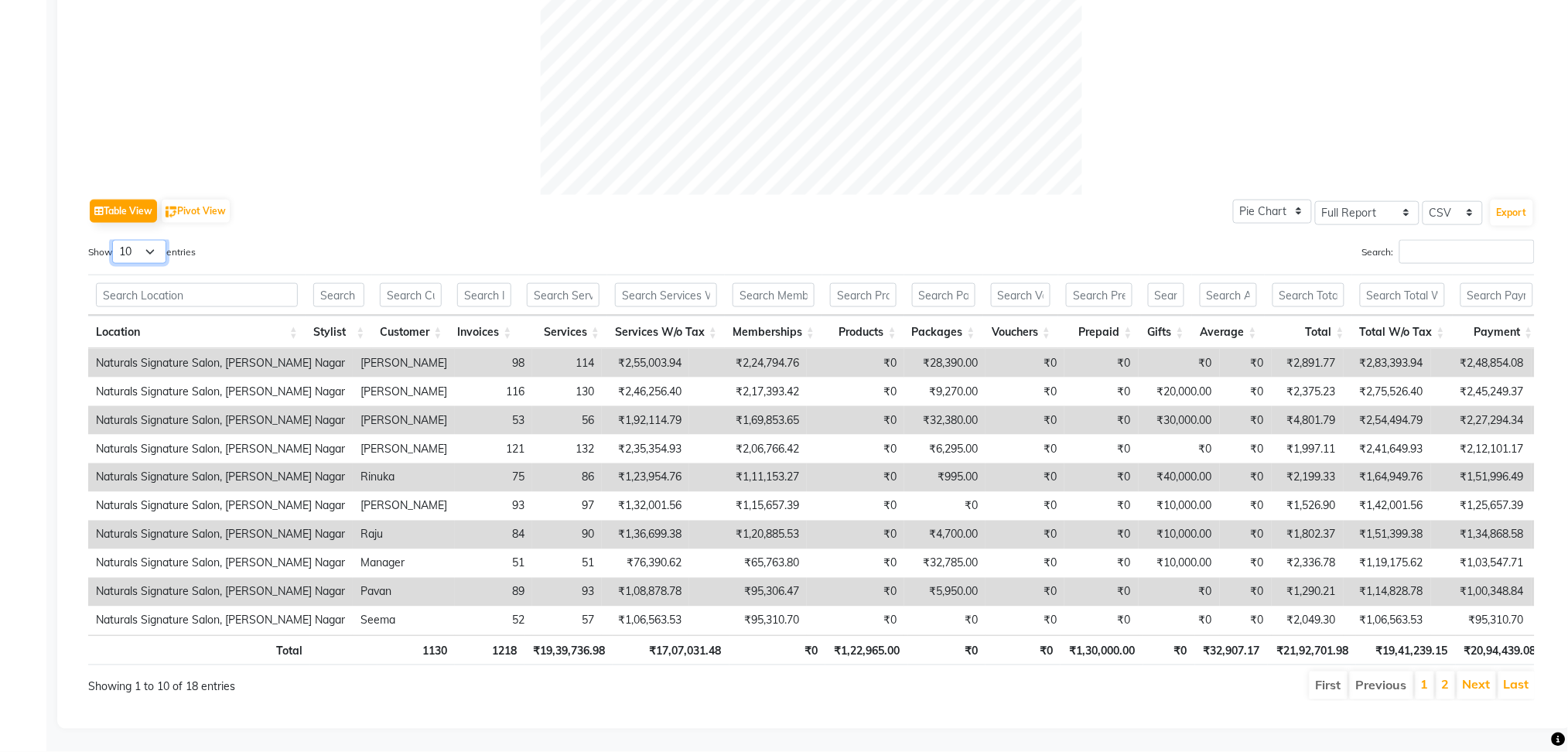
click at [139, 240] on select "10 25 50 100" at bounding box center [139, 252] width 54 height 24
select select "25"
click at [114, 240] on select "10 25 50 100" at bounding box center [139, 252] width 54 height 24
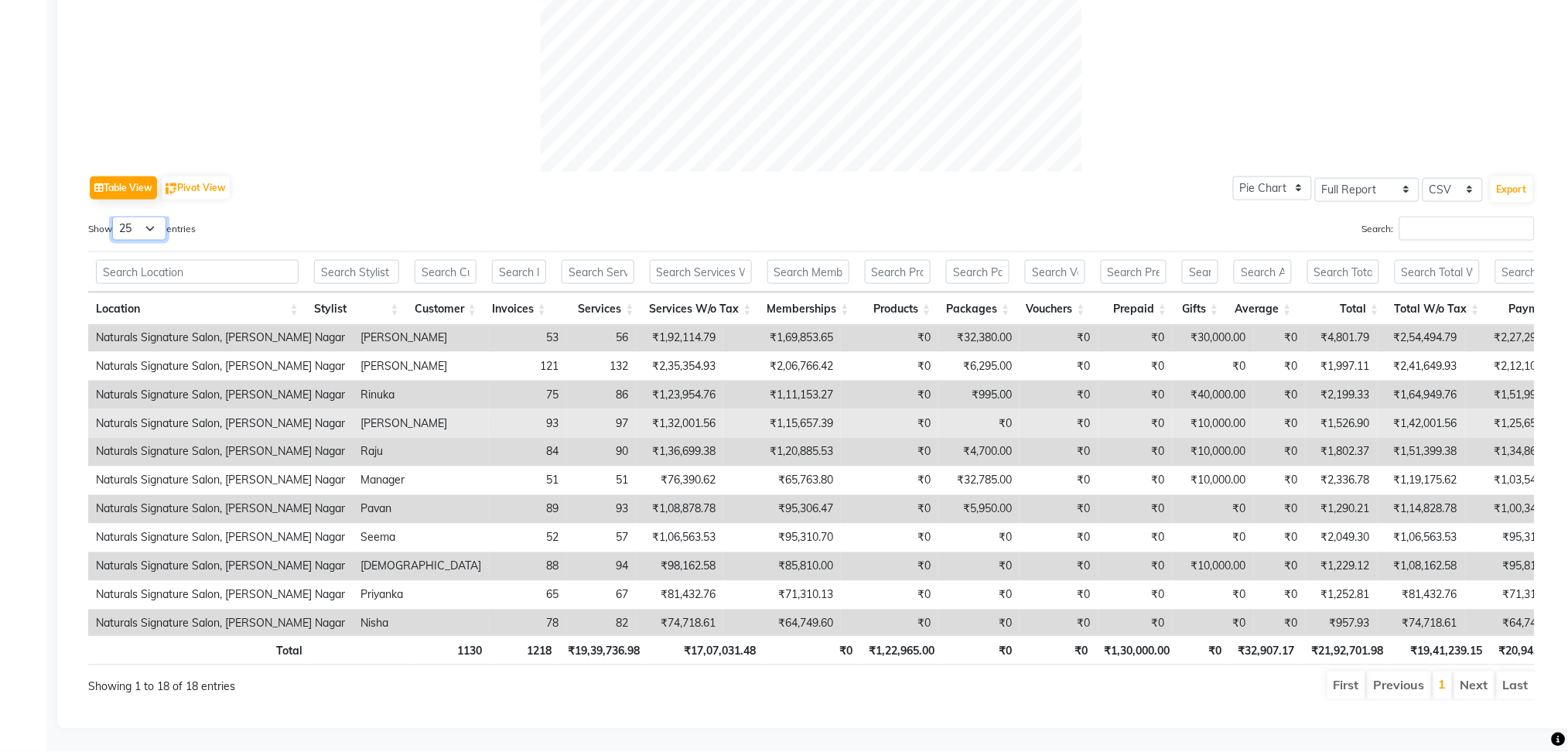
scroll to position [59, 0]
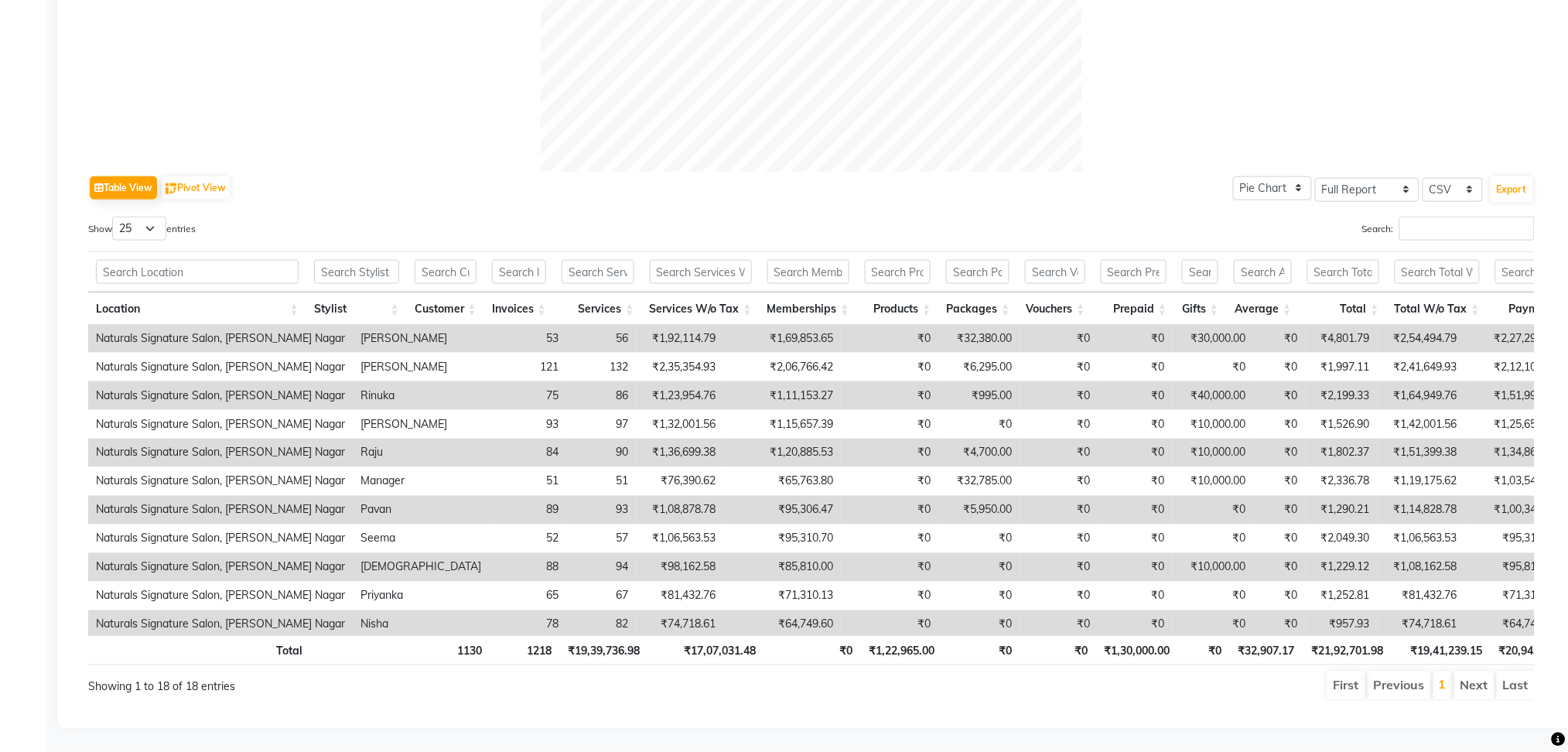
click at [402, 302] on th "Stylist" at bounding box center [356, 309] width 101 height 34
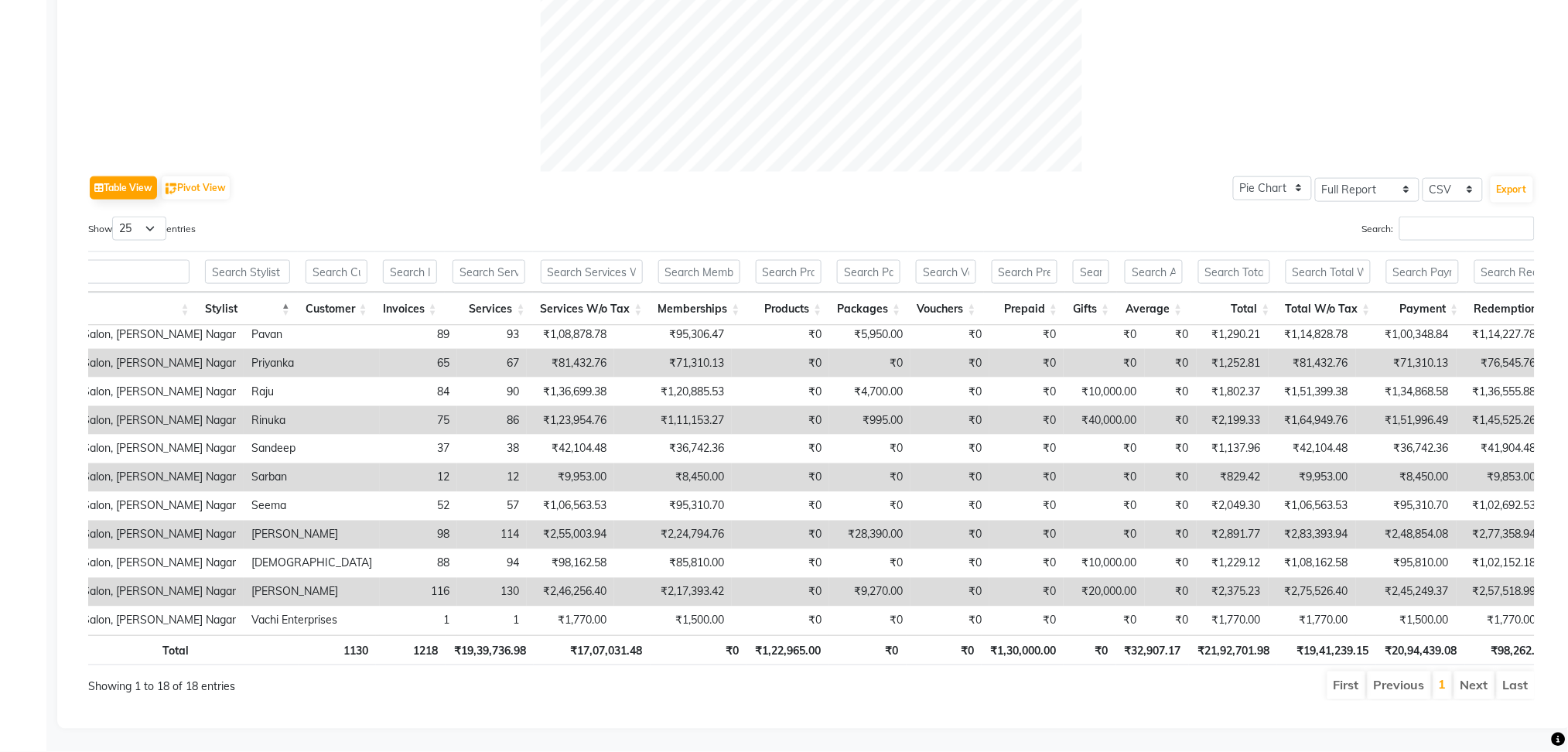
scroll to position [0, 109]
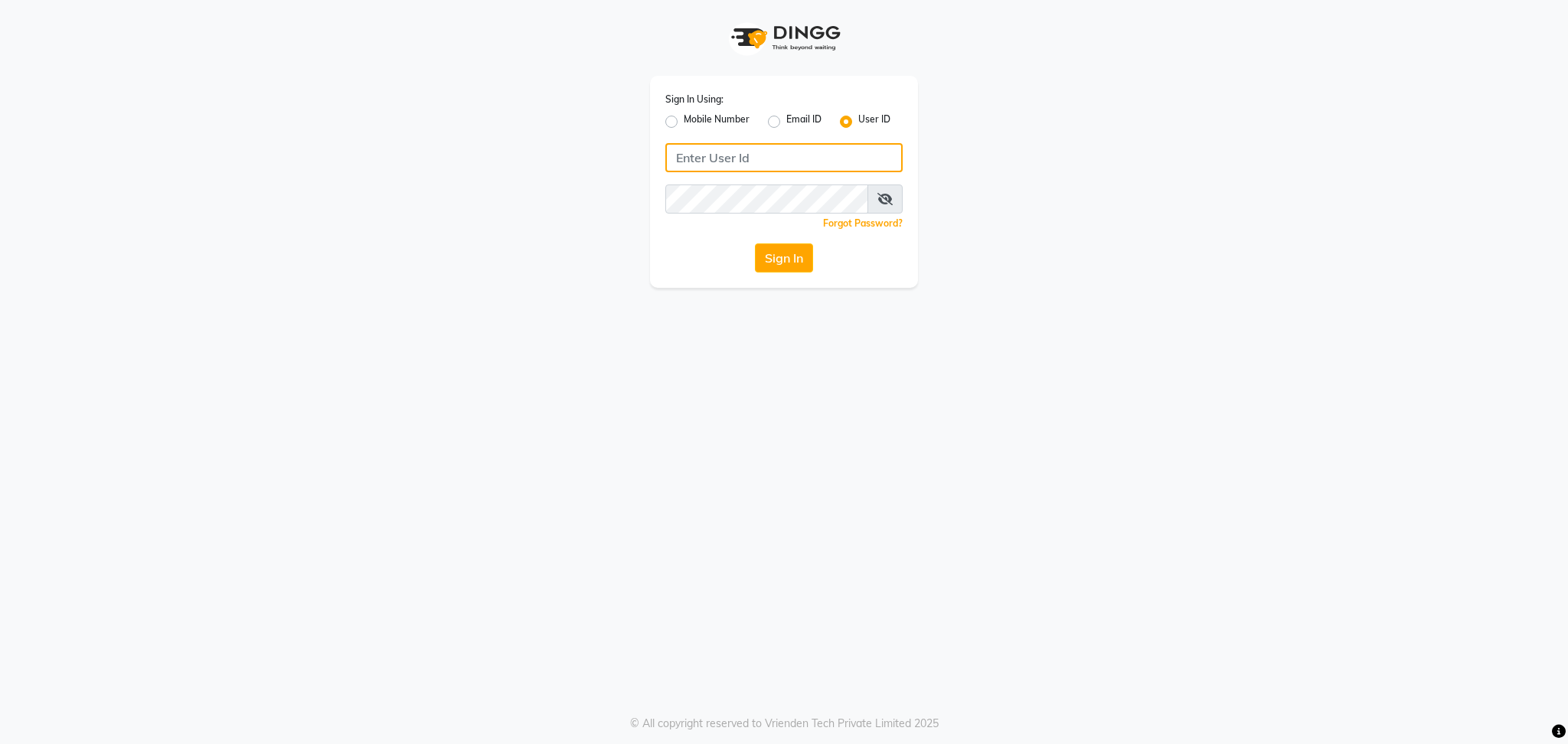
click at [711, 159] on input "Username" at bounding box center [784, 158] width 238 height 29
type input "naturals"
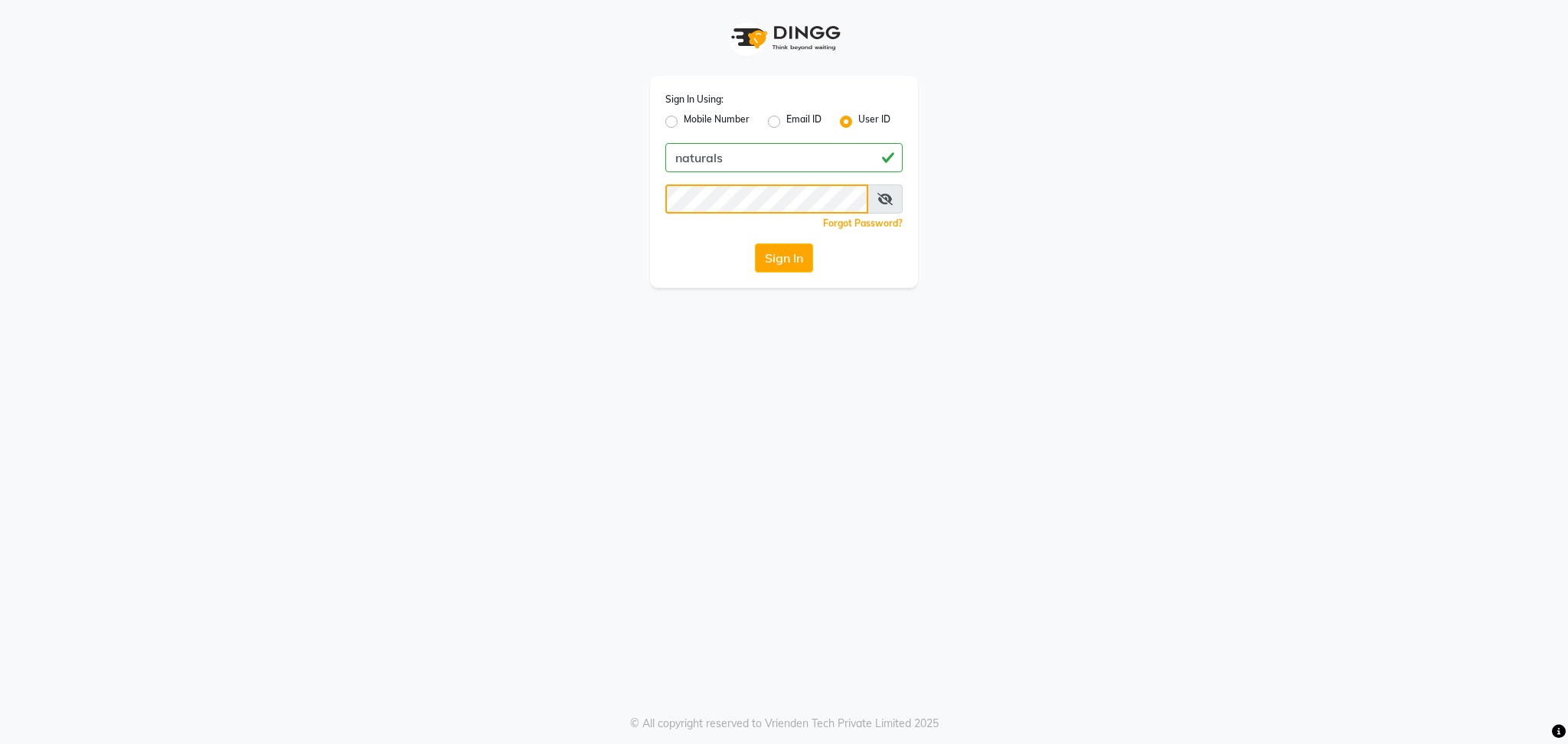
click at [755, 244] on button "Sign In" at bounding box center [784, 258] width 58 height 29
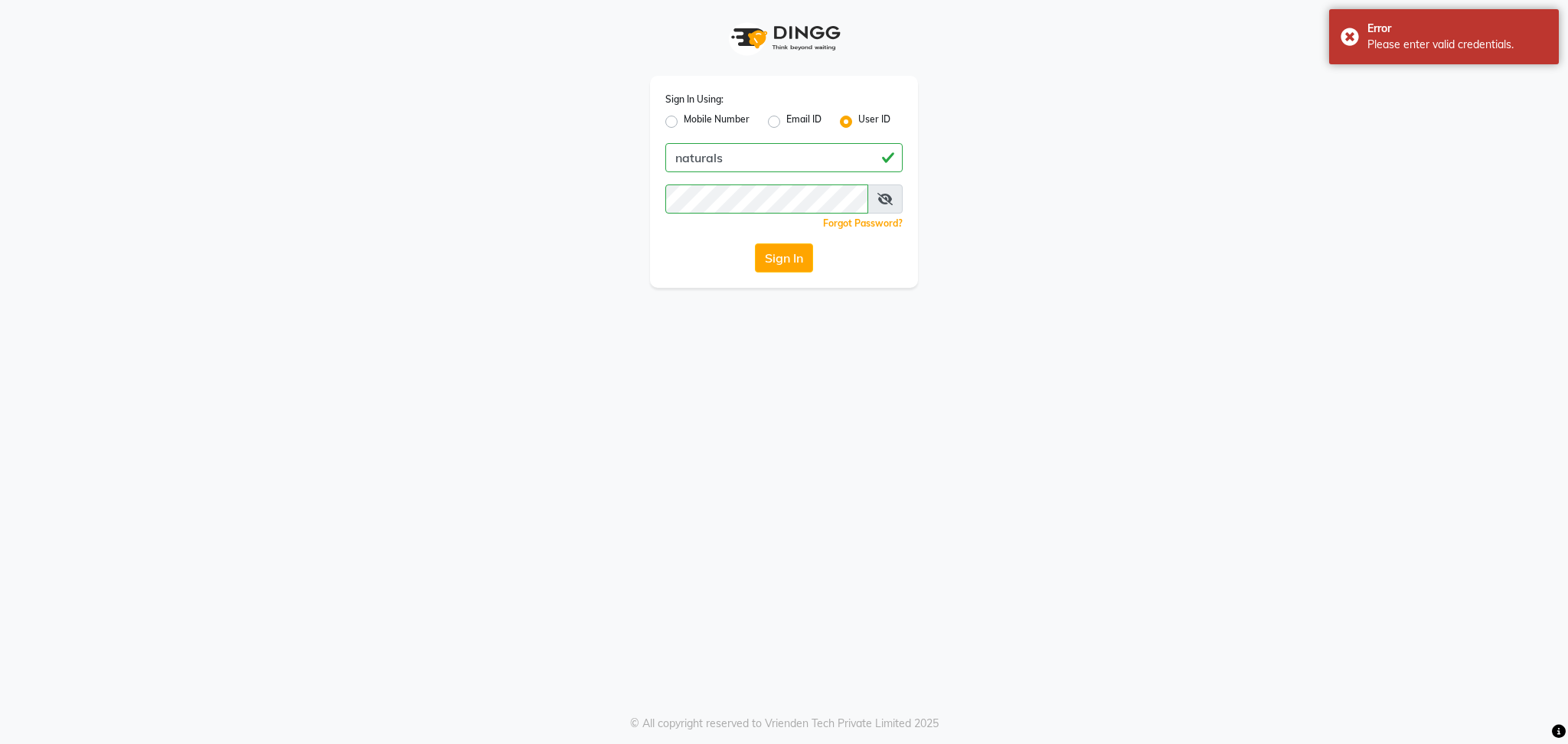
click at [891, 196] on icon at bounding box center [884, 199] width 15 height 13
click at [755, 244] on button "Sign In" at bounding box center [784, 258] width 58 height 29
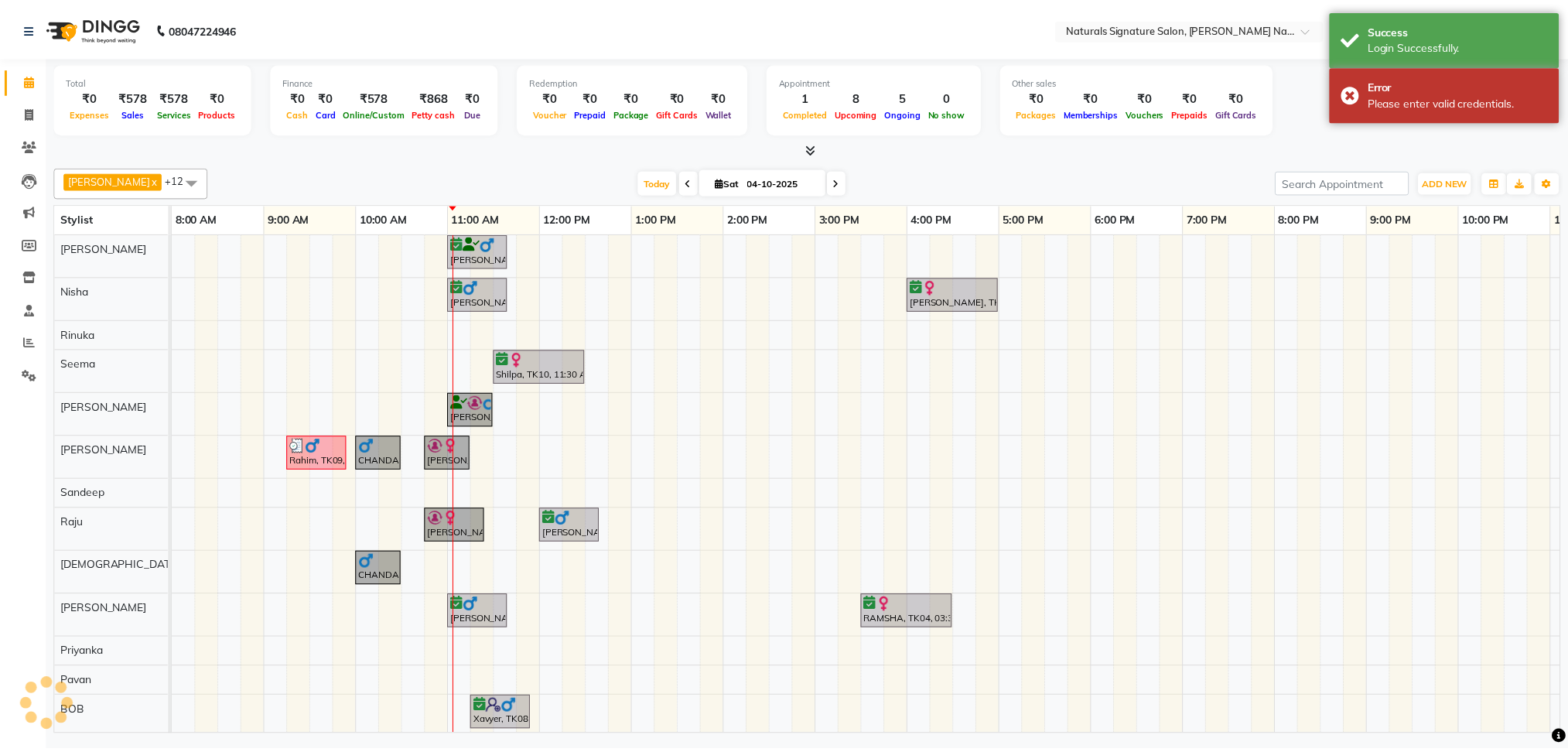
scroll to position [0, 82]
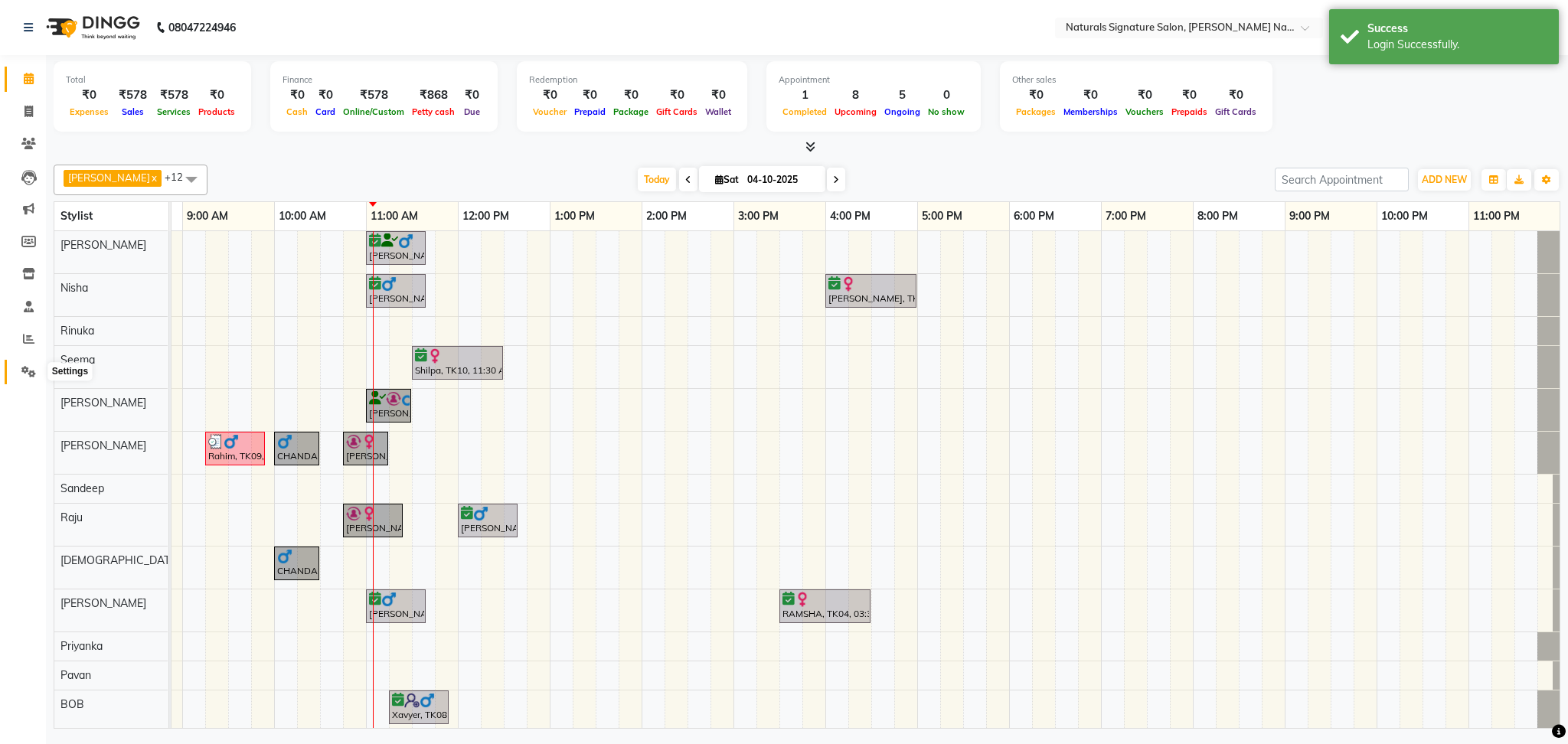
click at [26, 372] on icon at bounding box center [29, 371] width 14 height 12
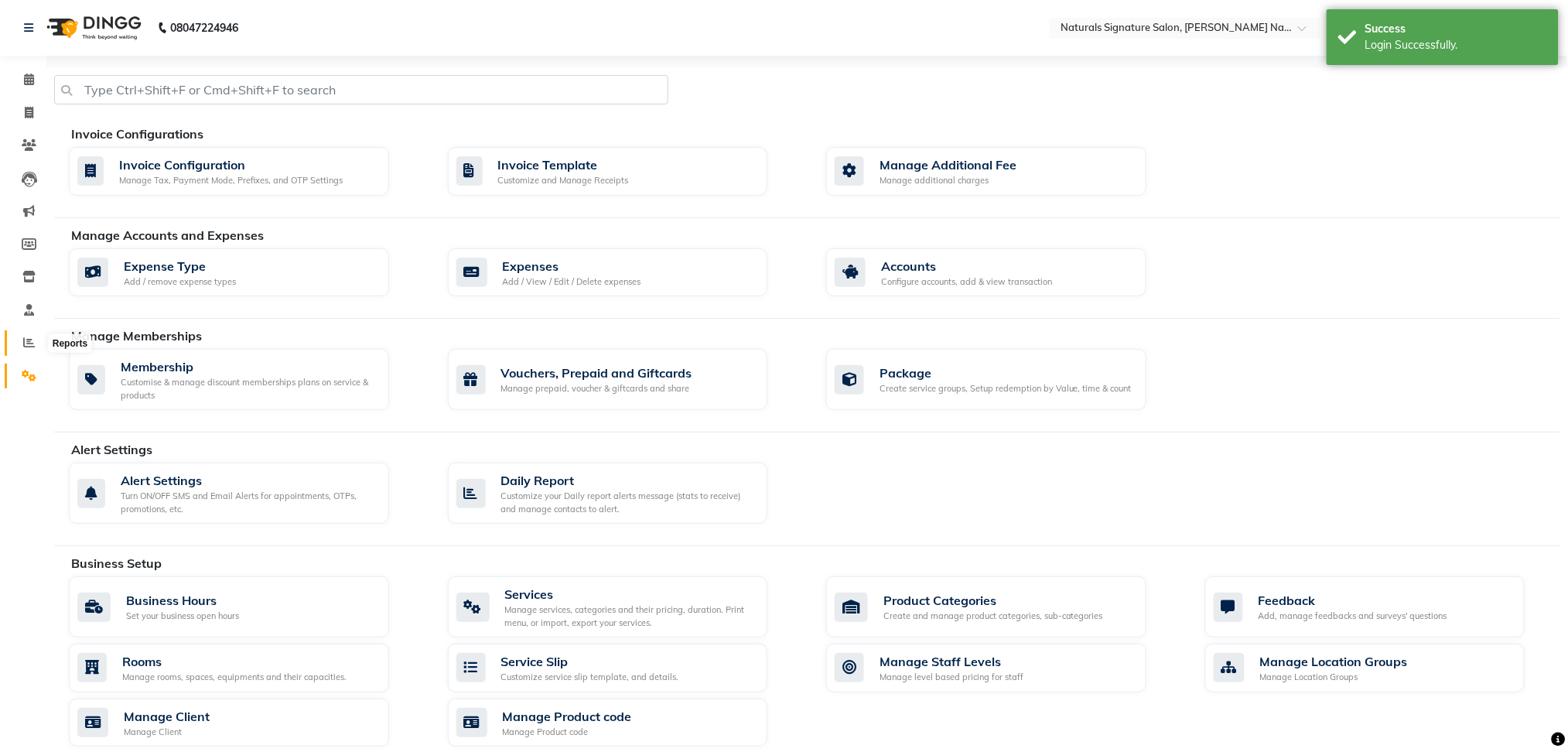
click at [24, 336] on icon at bounding box center [29, 342] width 12 height 12
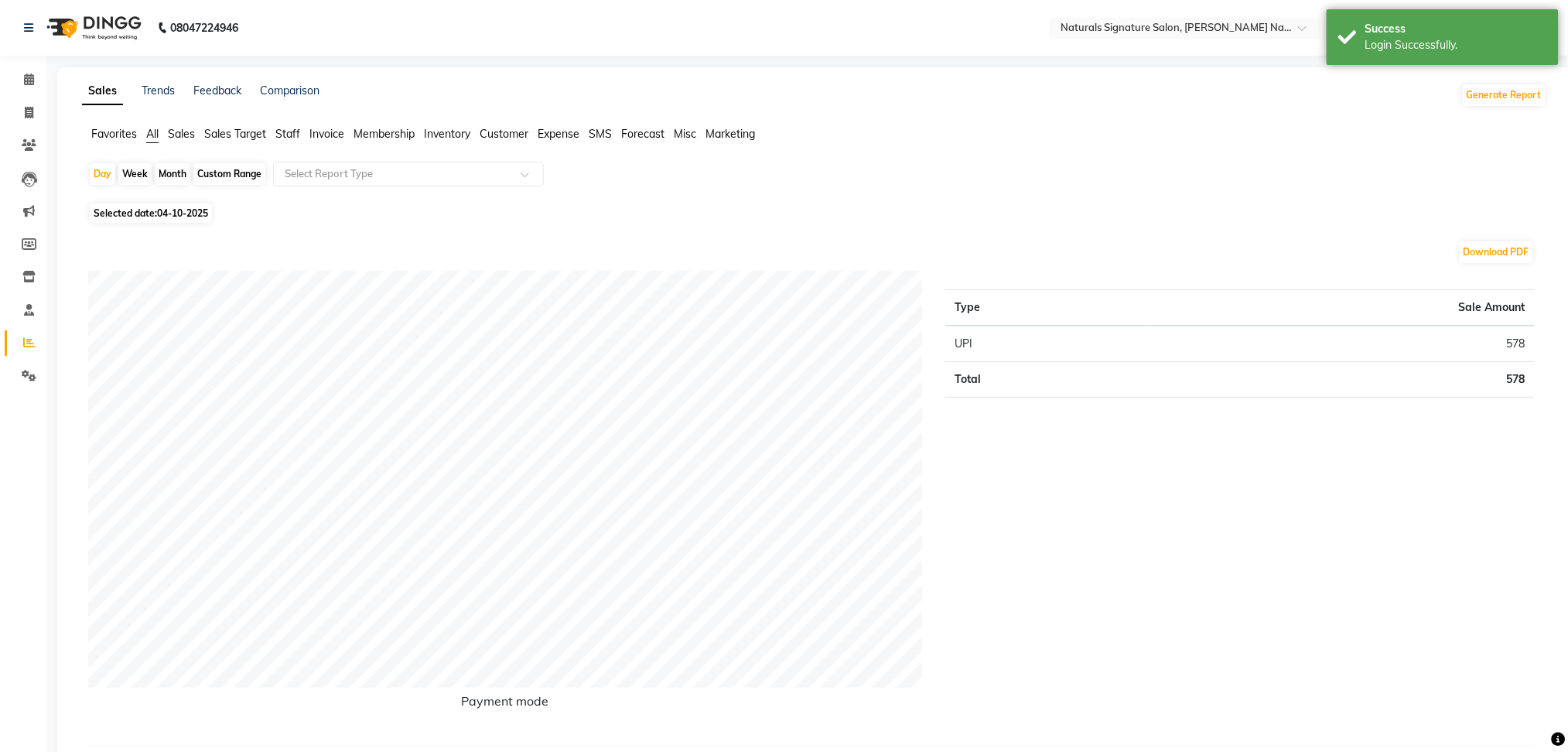
click at [245, 133] on span "Sales Target" at bounding box center [235, 133] width 62 height 14
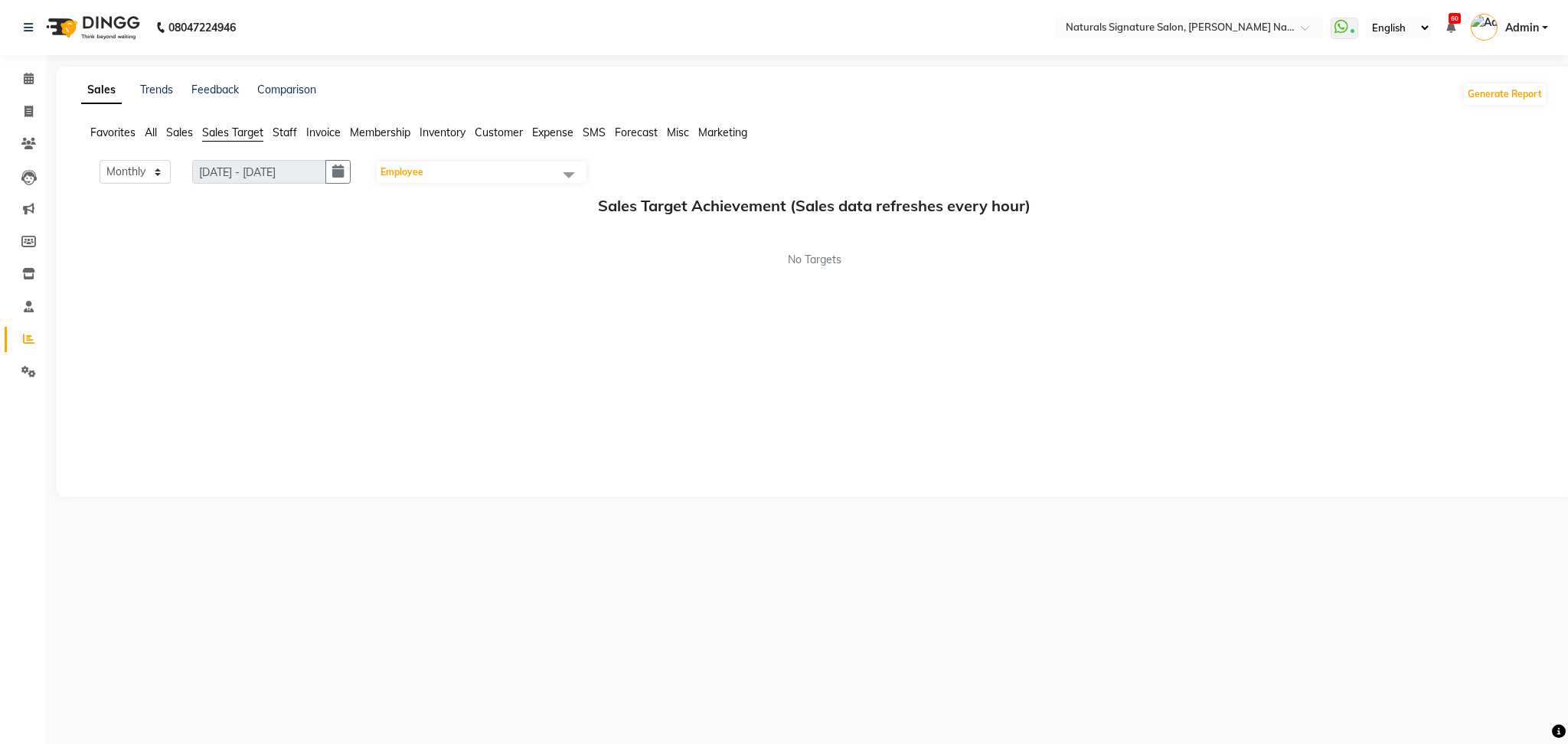
click at [286, 134] on span "Staff" at bounding box center [284, 132] width 24 height 13
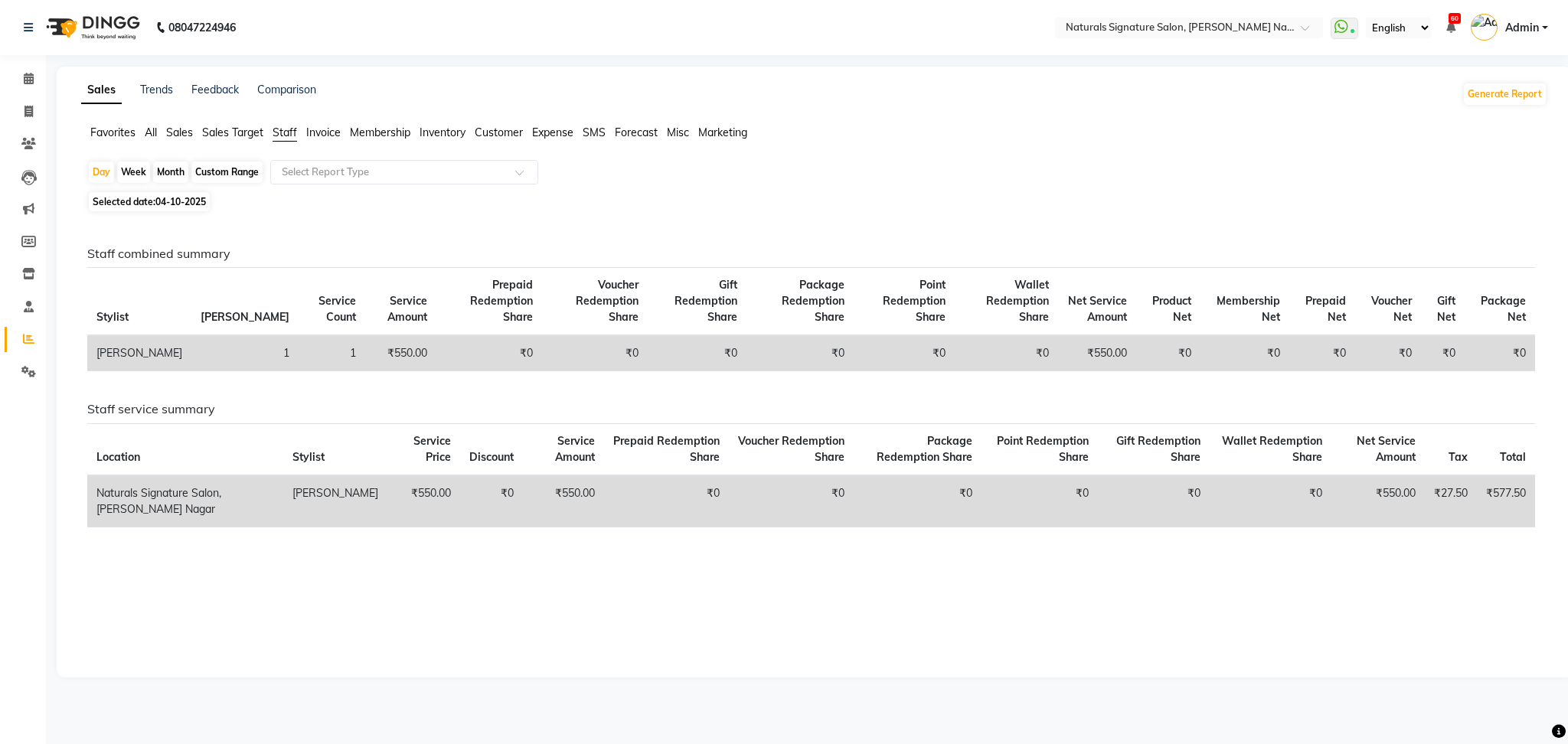
click at [176, 176] on div "Month" at bounding box center [170, 172] width 35 height 22
select select "10"
select select "2025"
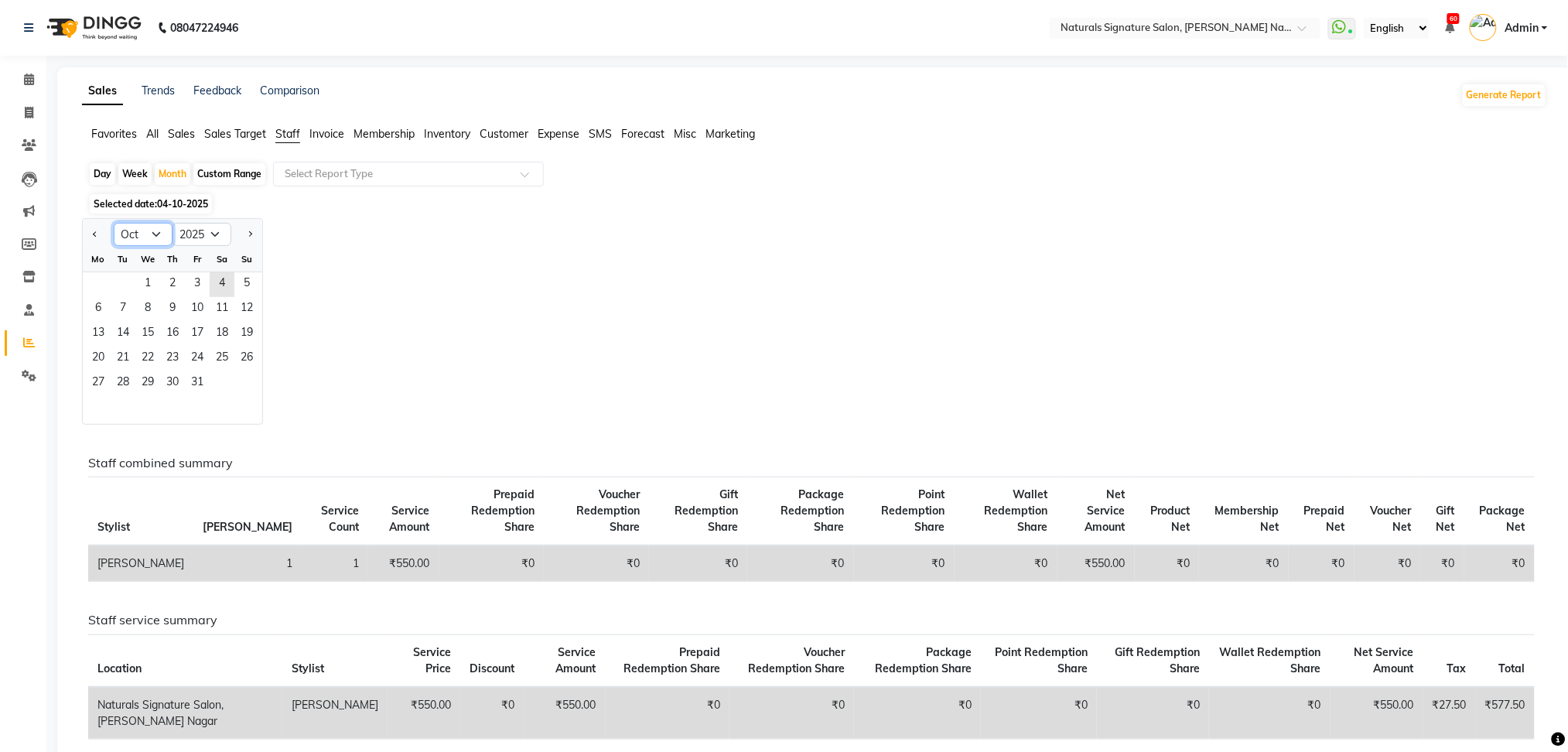
click at [157, 233] on select "Jan Feb Mar Apr May Jun Jul Aug Sep Oct Nov Dec" at bounding box center [143, 235] width 59 height 24
select select "9"
click at [114, 223] on select "Jan Feb Mar Apr May Jun Jul Aug Sep Oct Nov Dec" at bounding box center [143, 235] width 59 height 24
click at [107, 284] on span "1" at bounding box center [98, 284] width 24 height 24
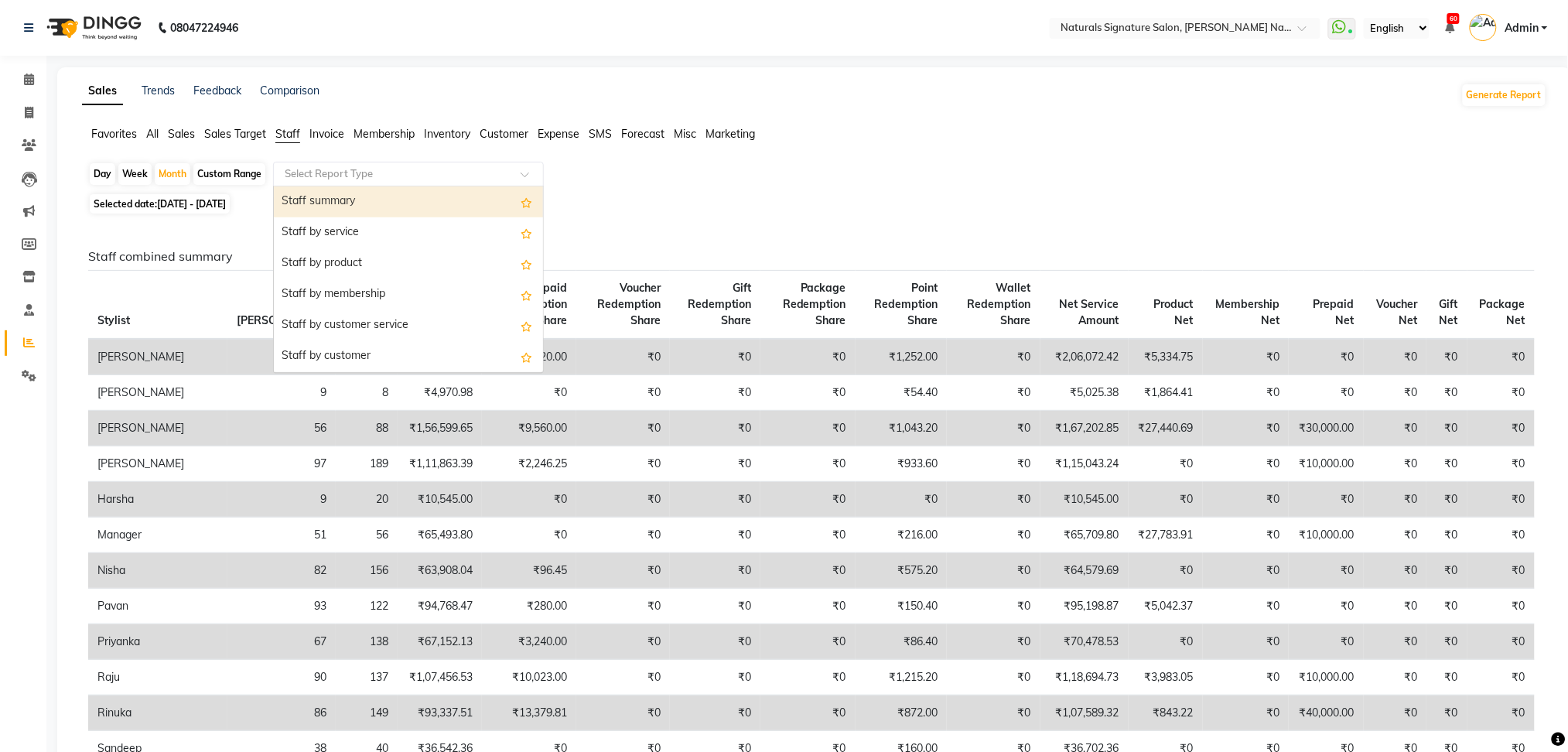
click at [411, 167] on input "text" at bounding box center [393, 174] width 223 height 15
click at [373, 208] on div "Staff summary" at bounding box center [408, 202] width 269 height 31
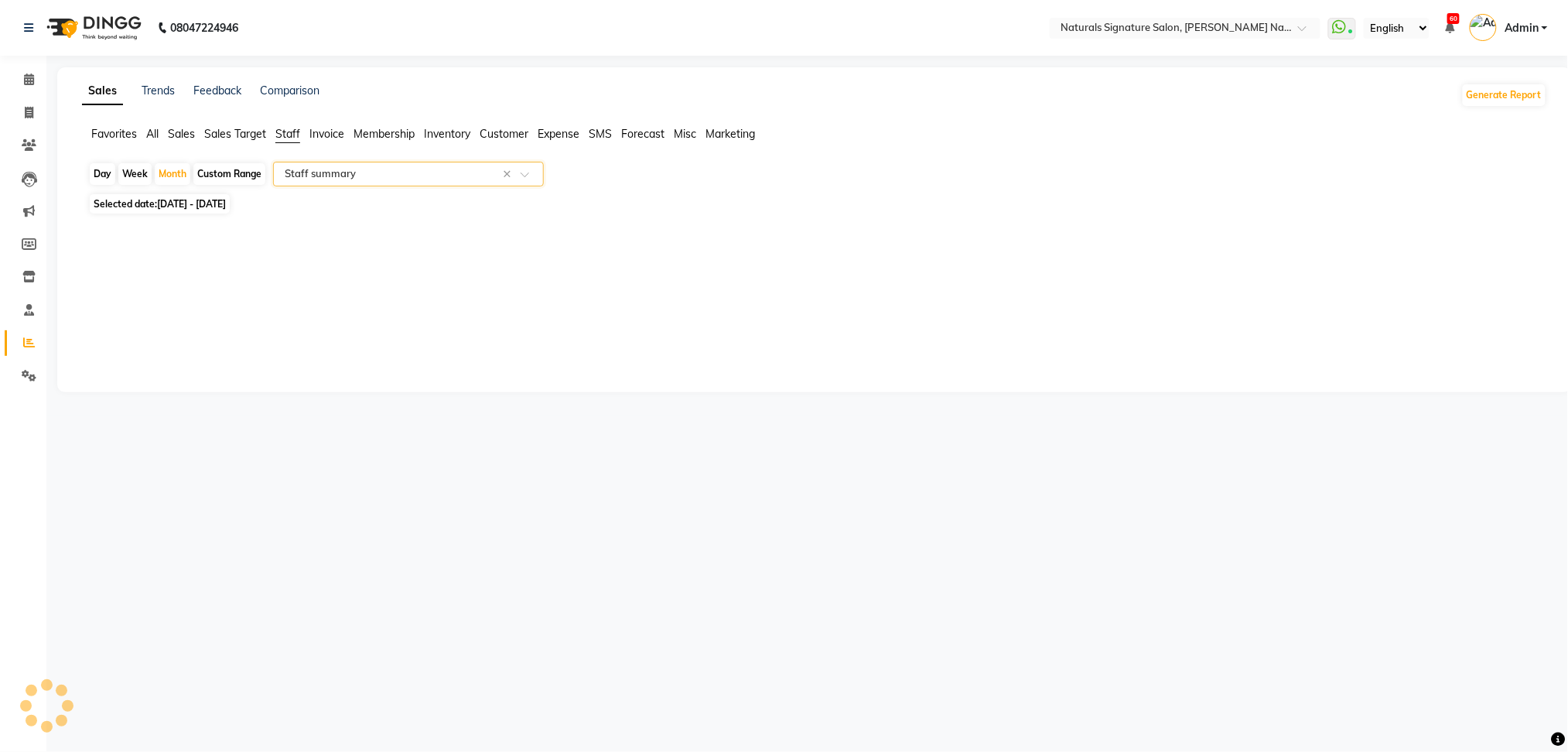
select select "full_report"
select select "csv"
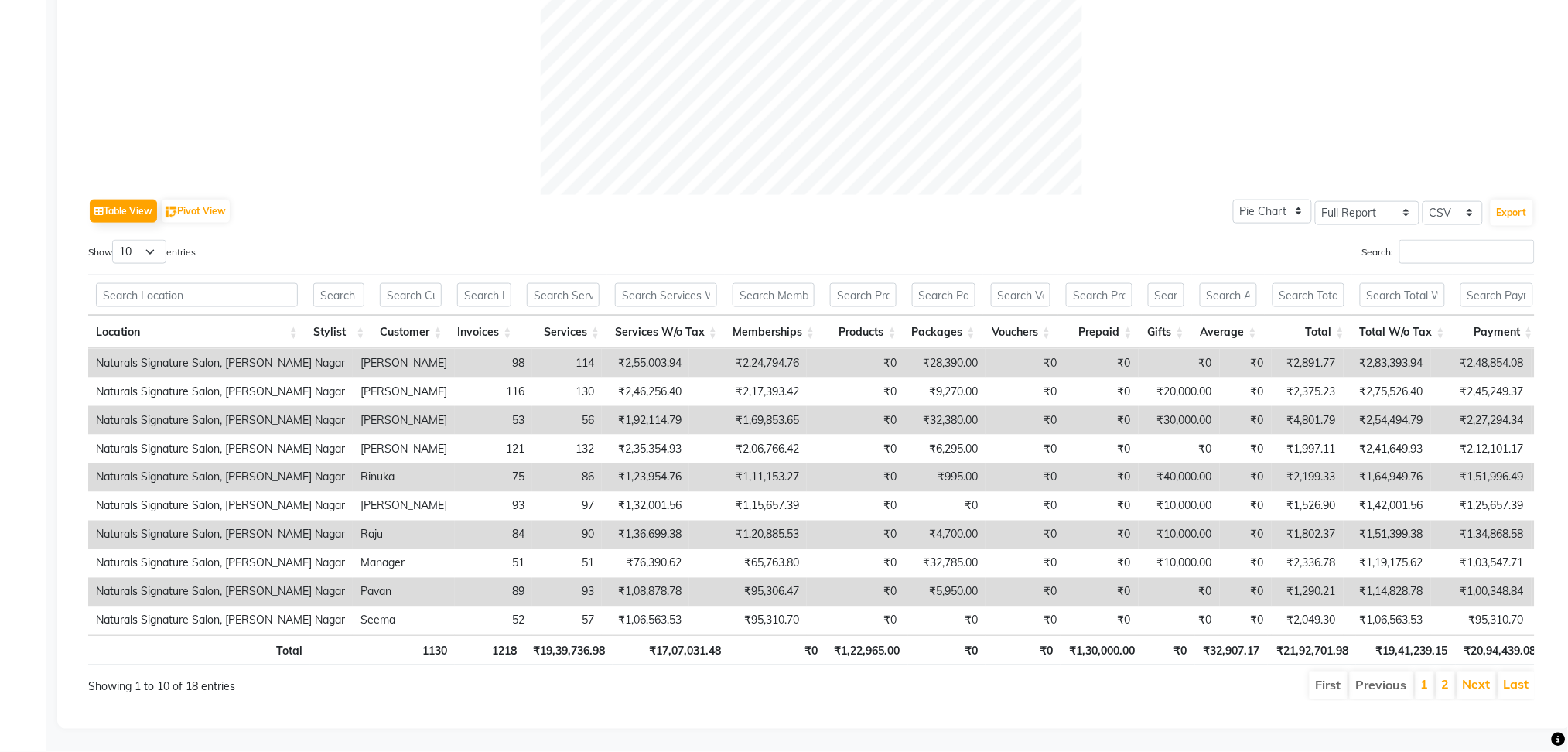
scroll to position [626, 0]
drag, startPoint x: 656, startPoint y: 639, endPoint x: 725, endPoint y: 637, distance: 69.0
click at [725, 637] on th "₹17,07,031.48" at bounding box center [670, 650] width 116 height 30
copy th "17,07,031.48"
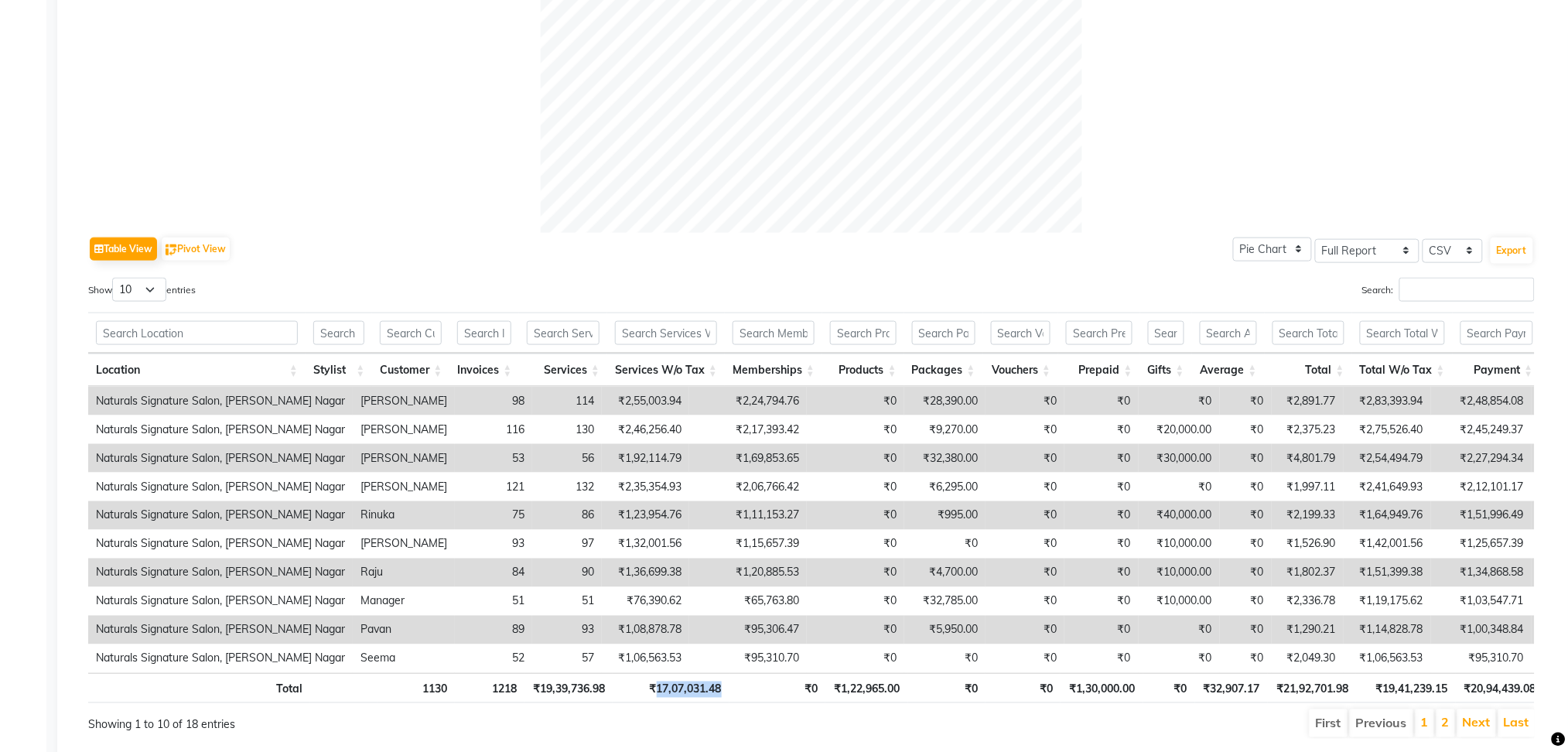
scroll to position [557, 0]
